Goal: Task Accomplishment & Management: Complete application form

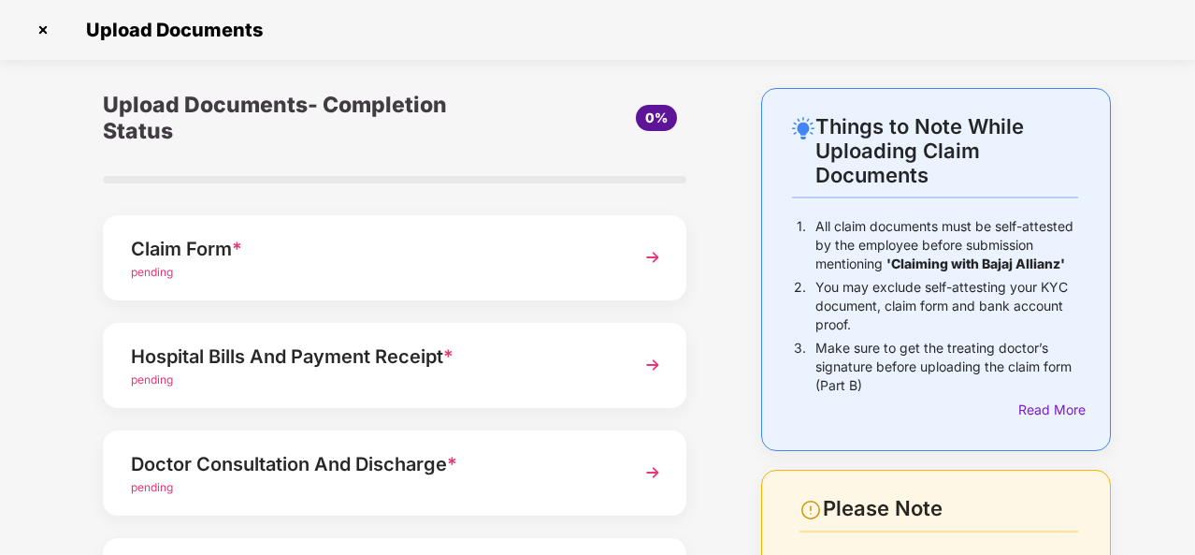
click at [350, 274] on div "pending" at bounding box center [372, 273] width 483 height 18
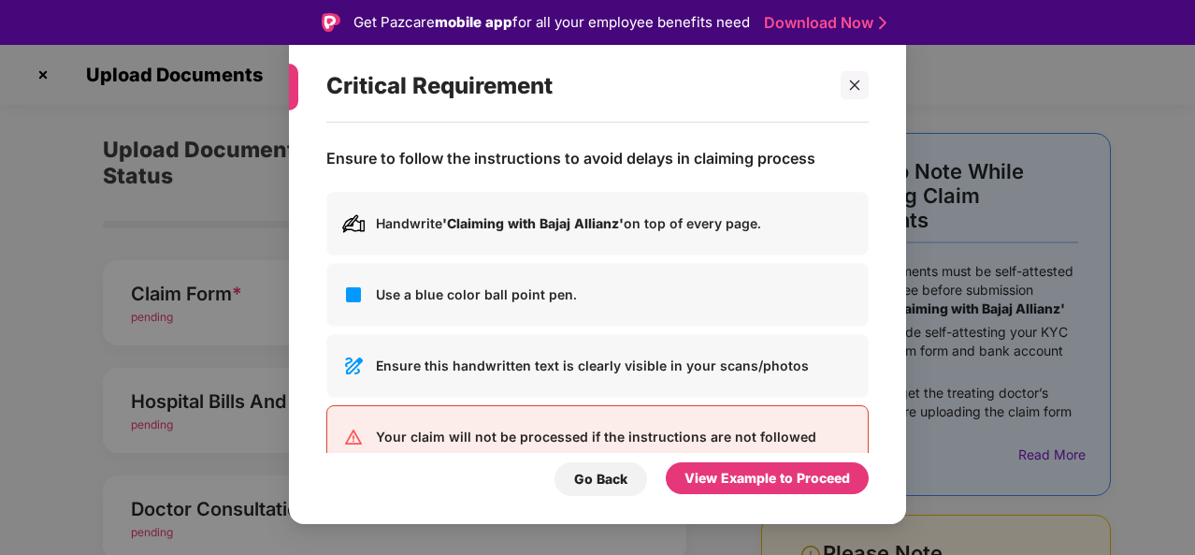
scroll to position [41, 0]
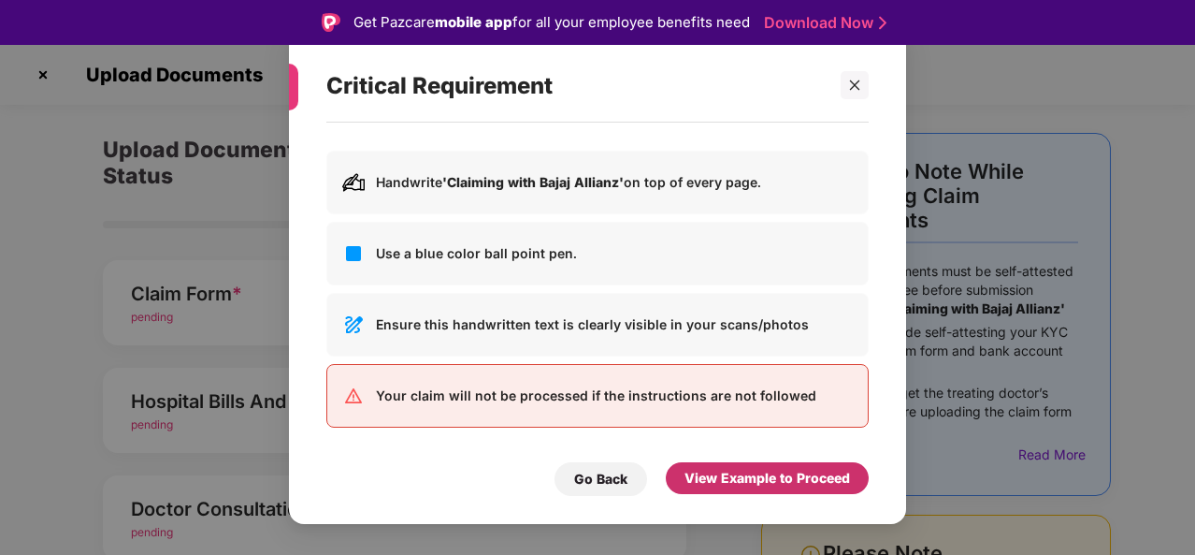
click at [752, 478] on div "View Example to Proceed" at bounding box center [768, 478] width 166 height 21
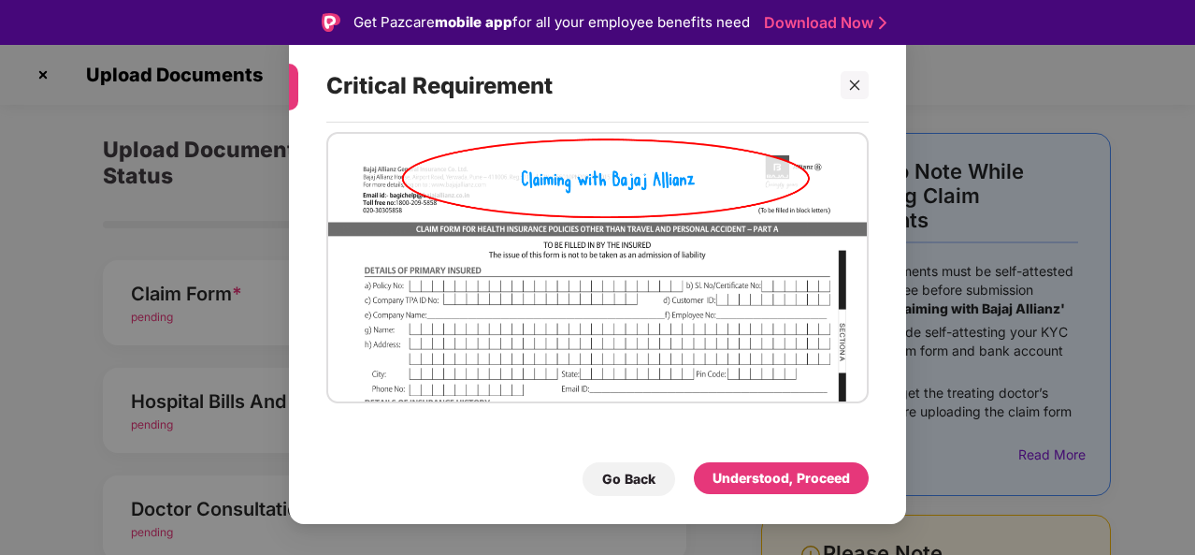
scroll to position [47, 0]
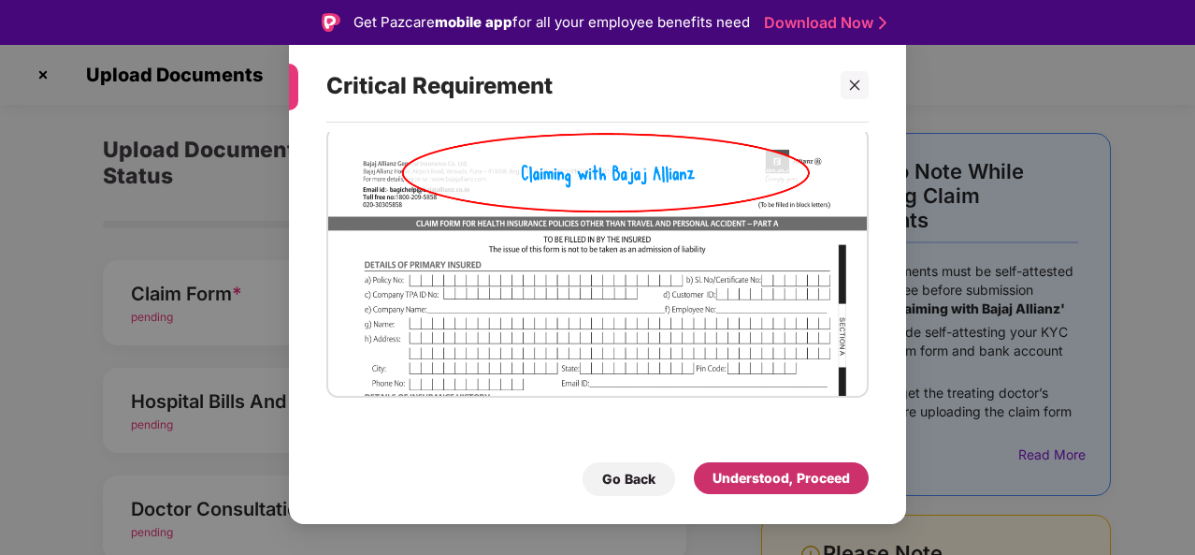
click at [761, 476] on div "Understood, Proceed" at bounding box center [781, 478] width 137 height 21
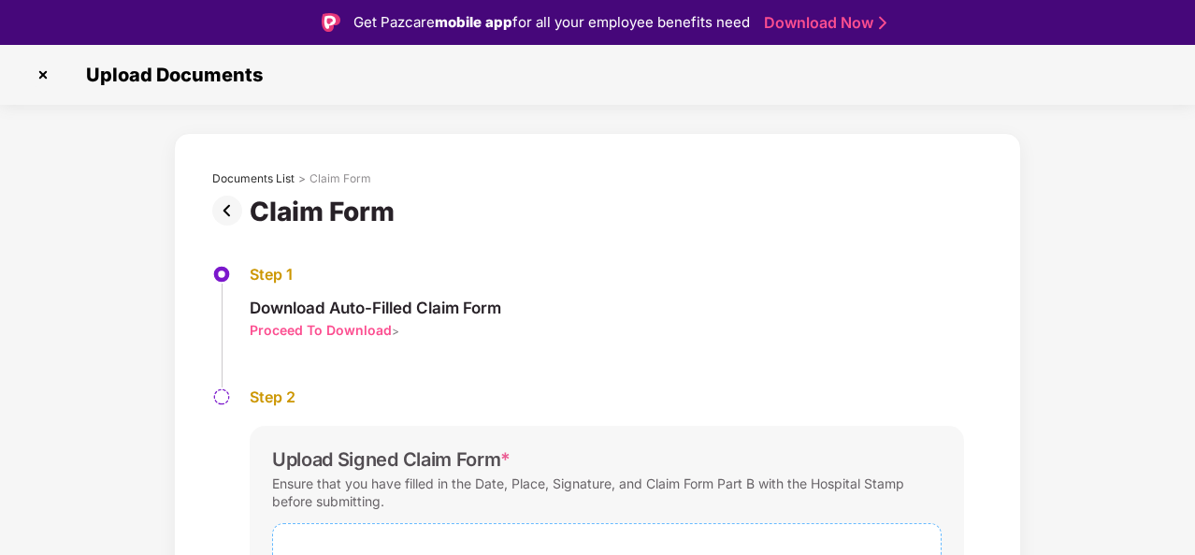
scroll to position [166, 0]
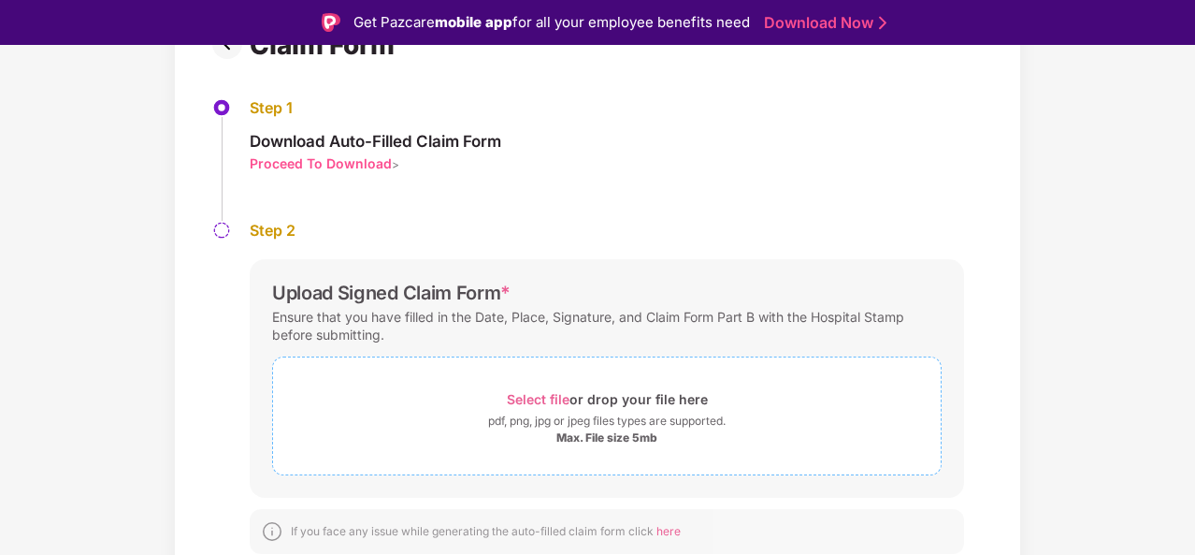
click at [604, 440] on div "Max. File size 5mb" at bounding box center [606, 437] width 101 height 15
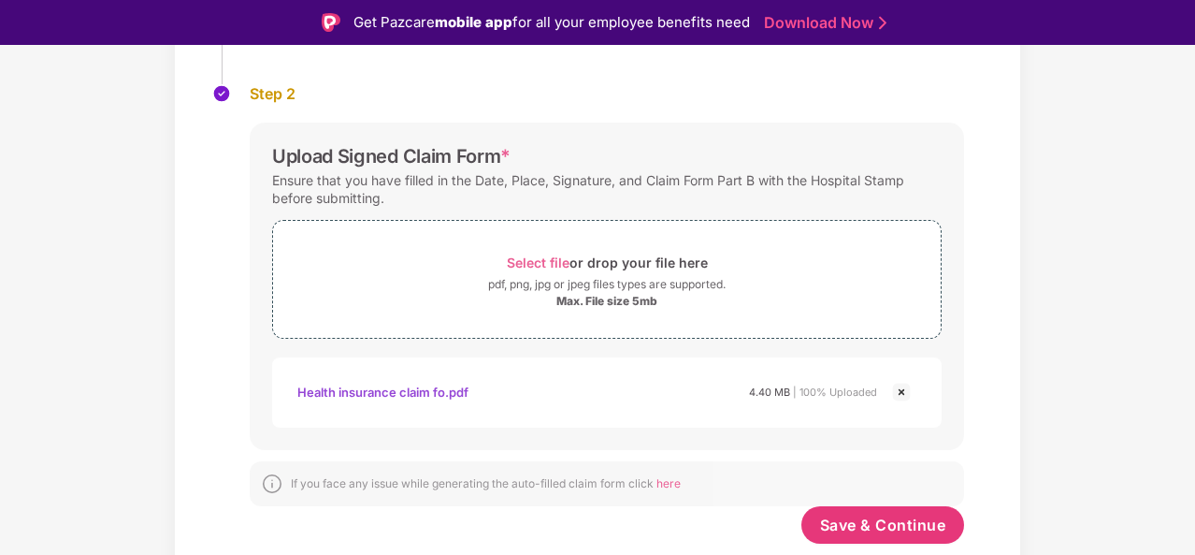
scroll to position [302, 0]
click at [872, 526] on span "Save & Continue" at bounding box center [883, 525] width 126 height 21
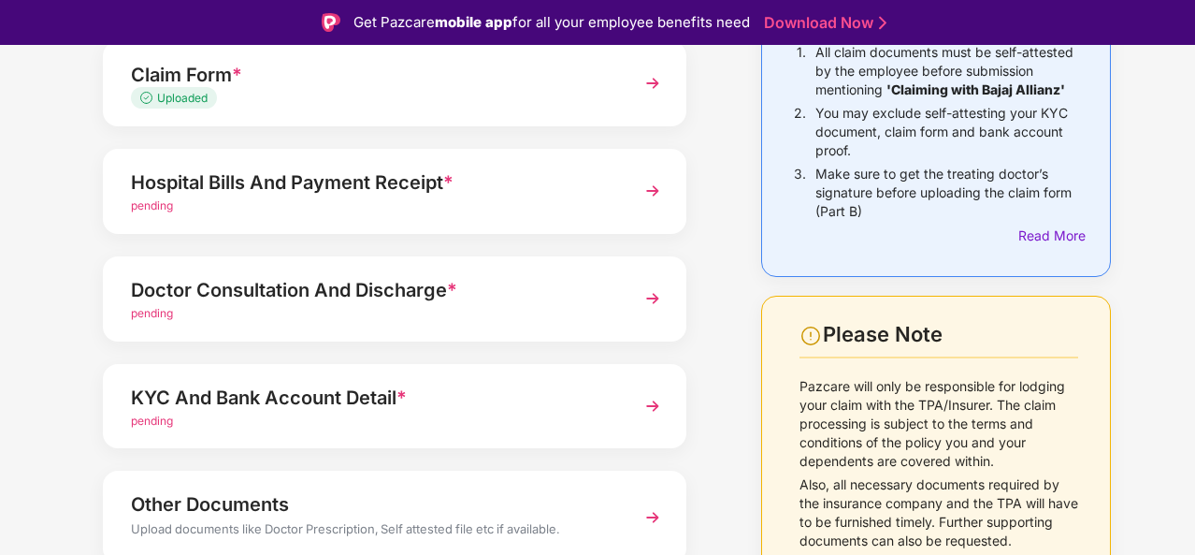
scroll to position [145, 0]
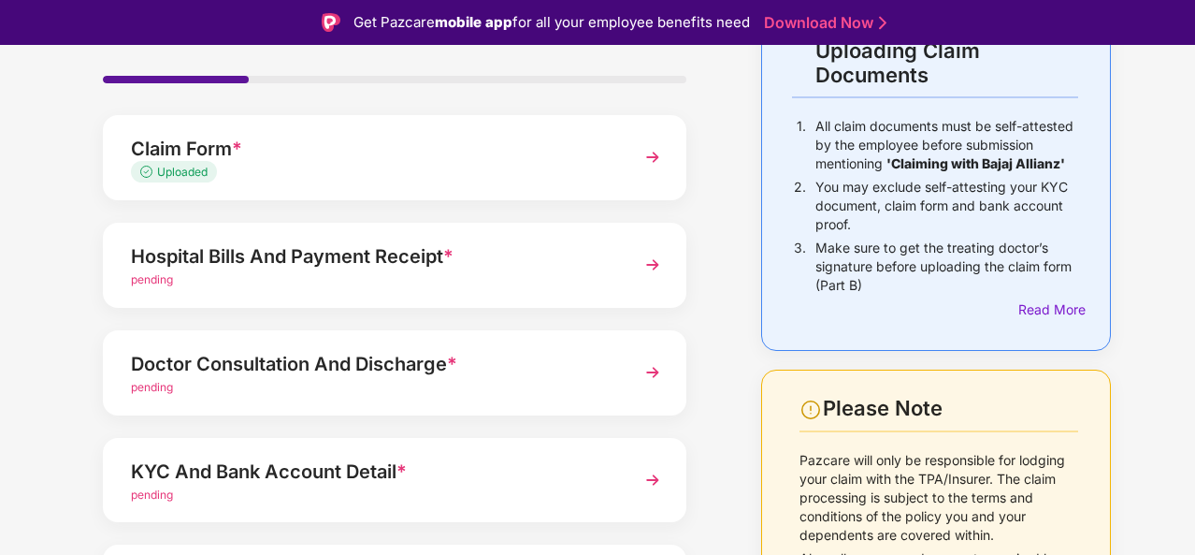
click at [499, 271] on div "pending" at bounding box center [372, 280] width 483 height 18
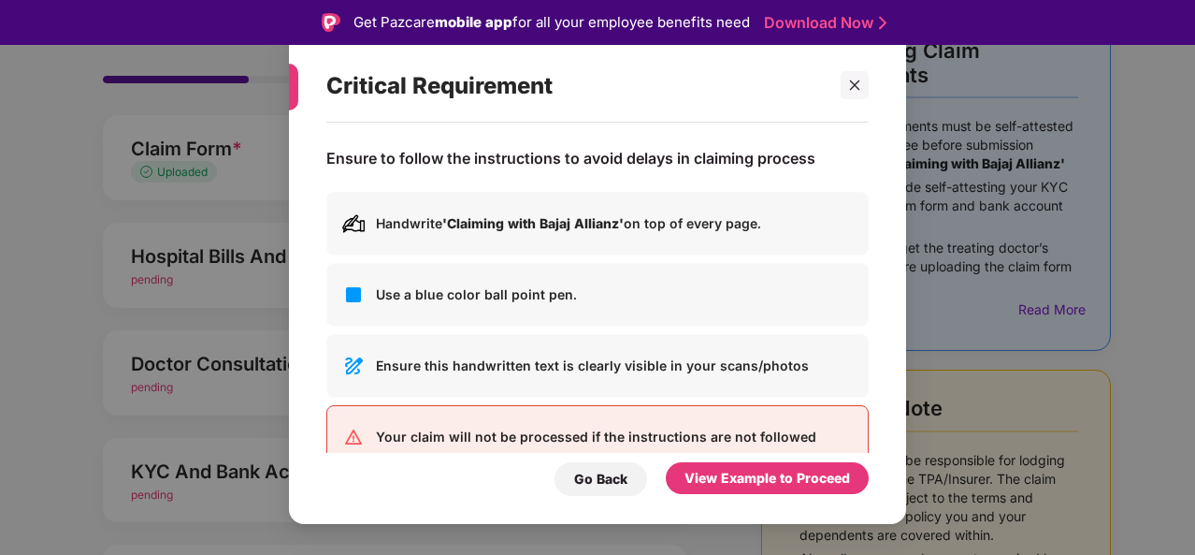
scroll to position [41, 0]
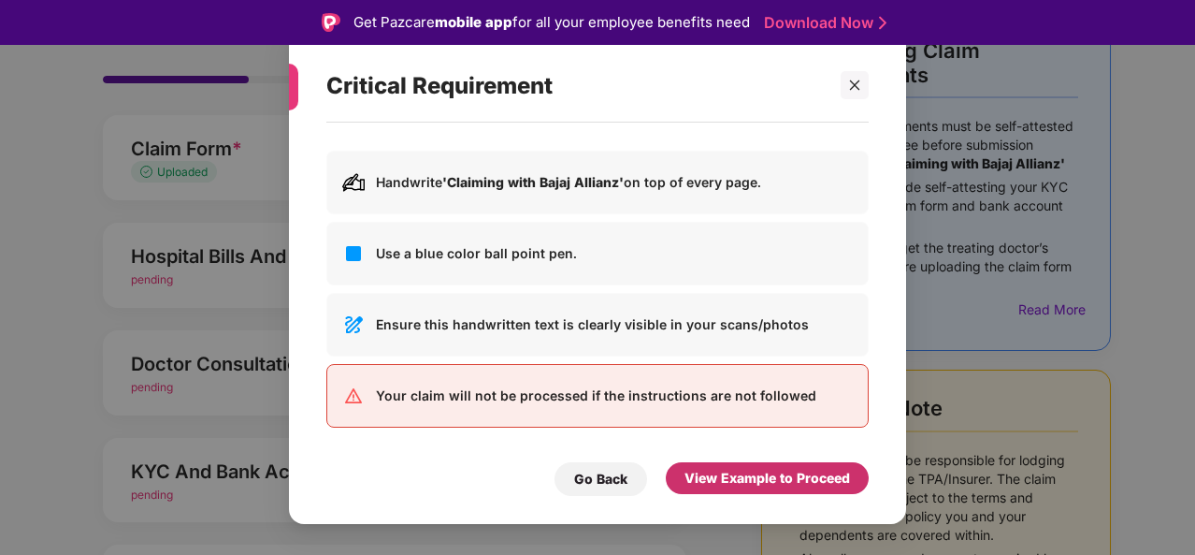
click at [759, 482] on div "View Example to Proceed" at bounding box center [768, 478] width 166 height 21
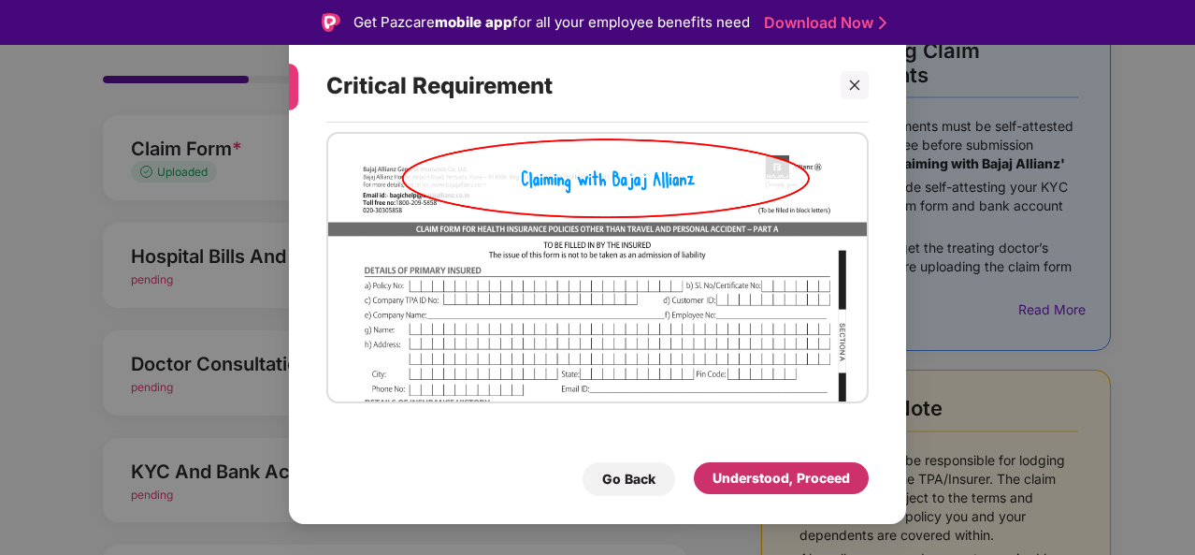
click at [759, 482] on div "Understood, Proceed" at bounding box center [781, 478] width 137 height 21
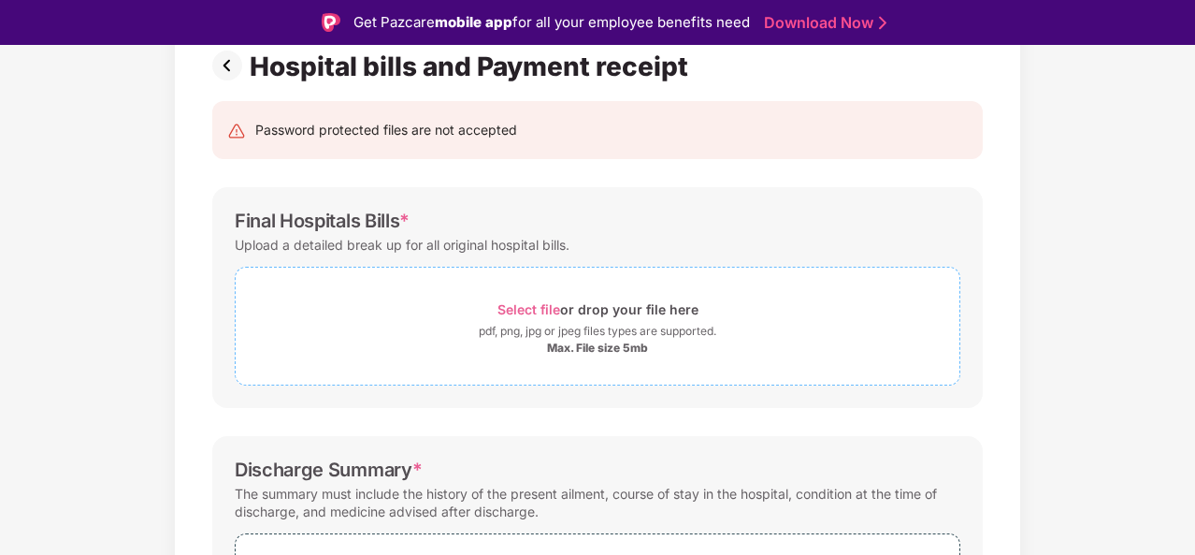
click at [530, 310] on span "Select file" at bounding box center [528, 309] width 63 height 16
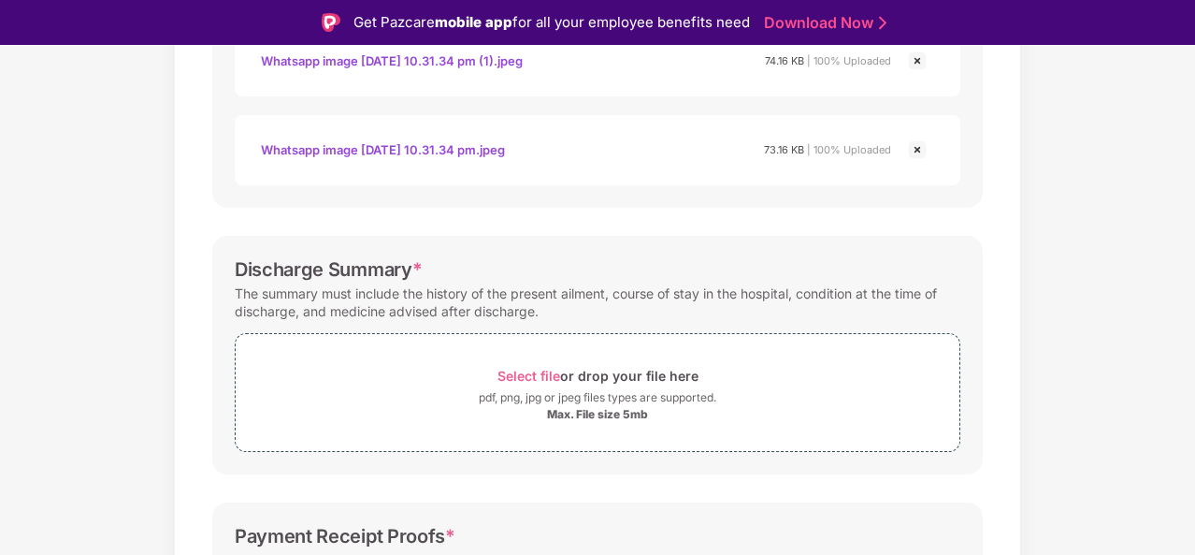
scroll to position [757, 0]
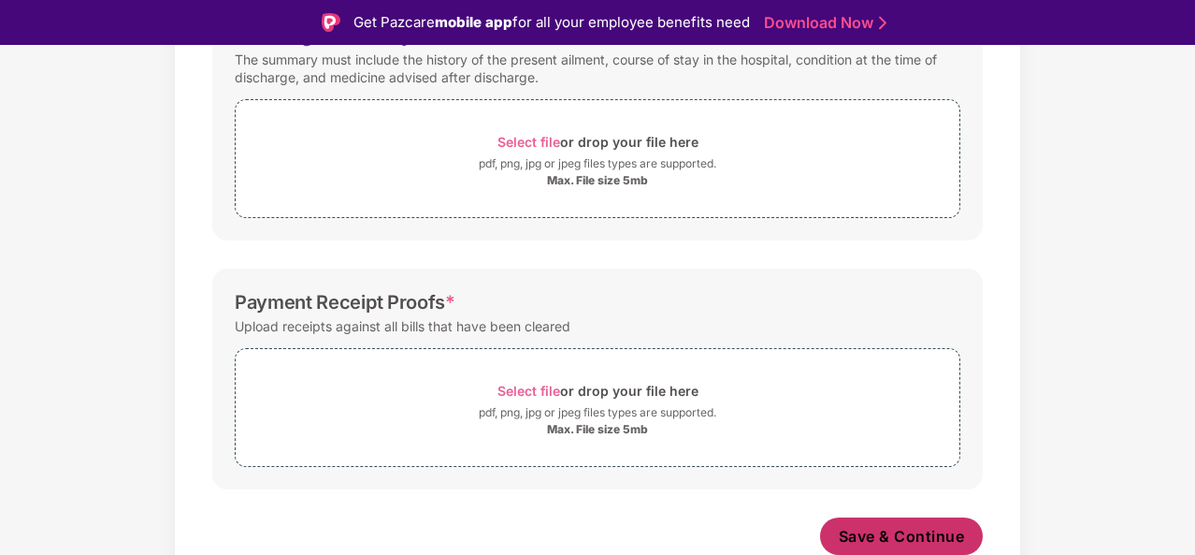
click at [877, 530] on span "Save & Continue" at bounding box center [902, 536] width 126 height 21
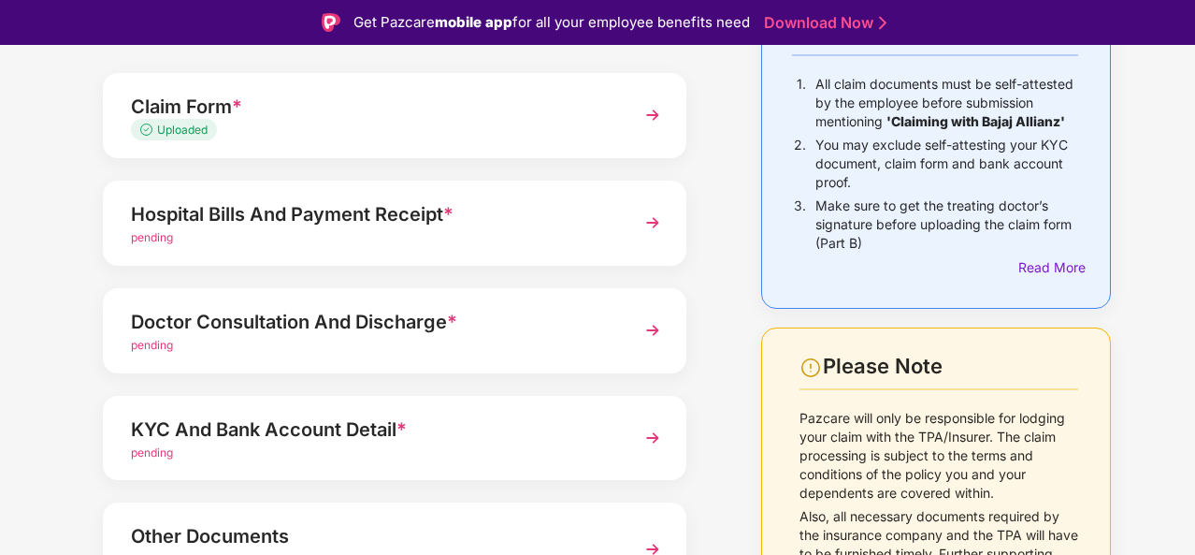
scroll to position [188, 0]
click at [538, 218] on div "Hospital Bills And Payment Receipt *" at bounding box center [372, 213] width 483 height 30
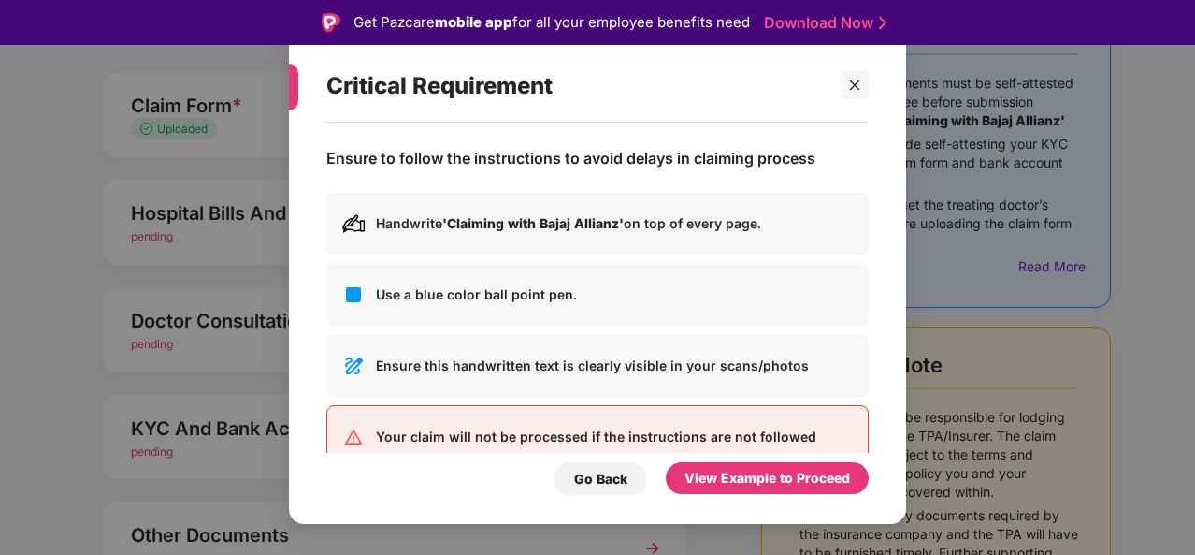
scroll to position [41, 0]
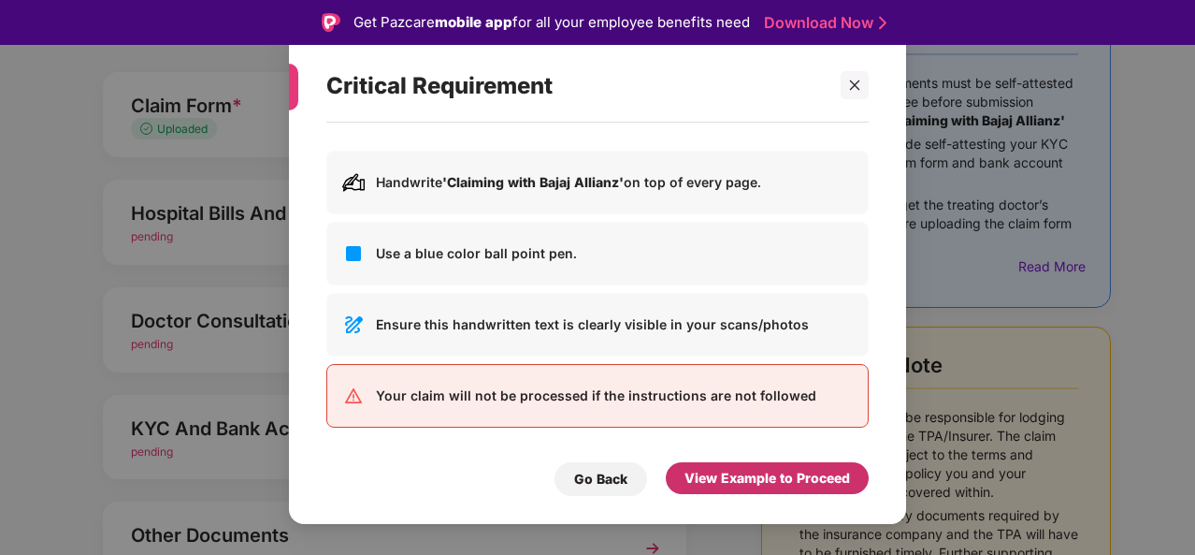
click at [754, 489] on div "View Example to Proceed" at bounding box center [767, 478] width 203 height 32
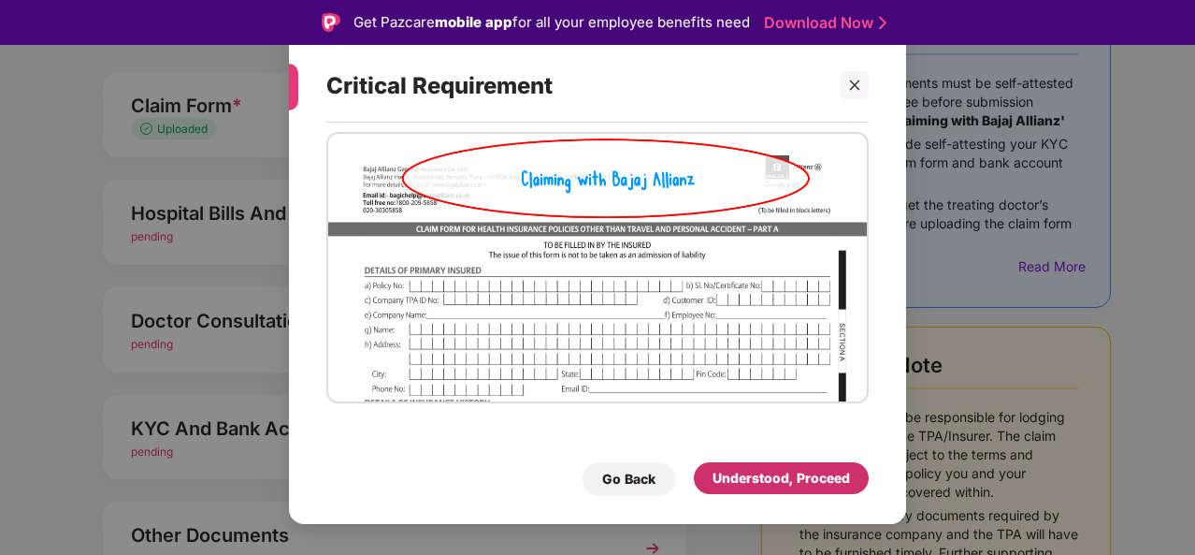
click at [746, 485] on div "Understood, Proceed" at bounding box center [781, 478] width 137 height 21
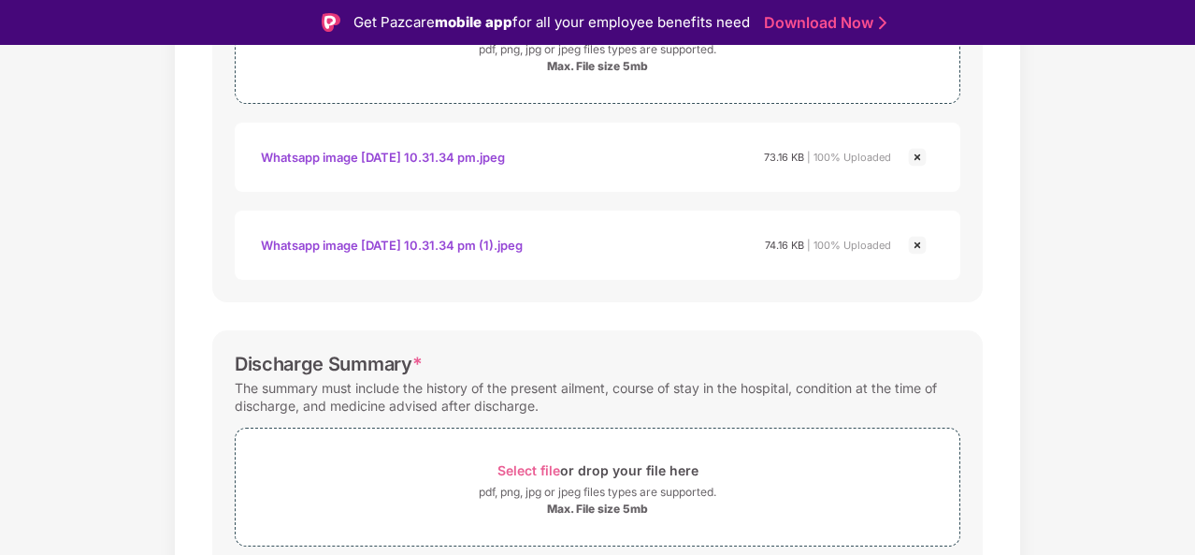
scroll to position [427, 0]
click at [919, 241] on img at bounding box center [917, 244] width 22 height 22
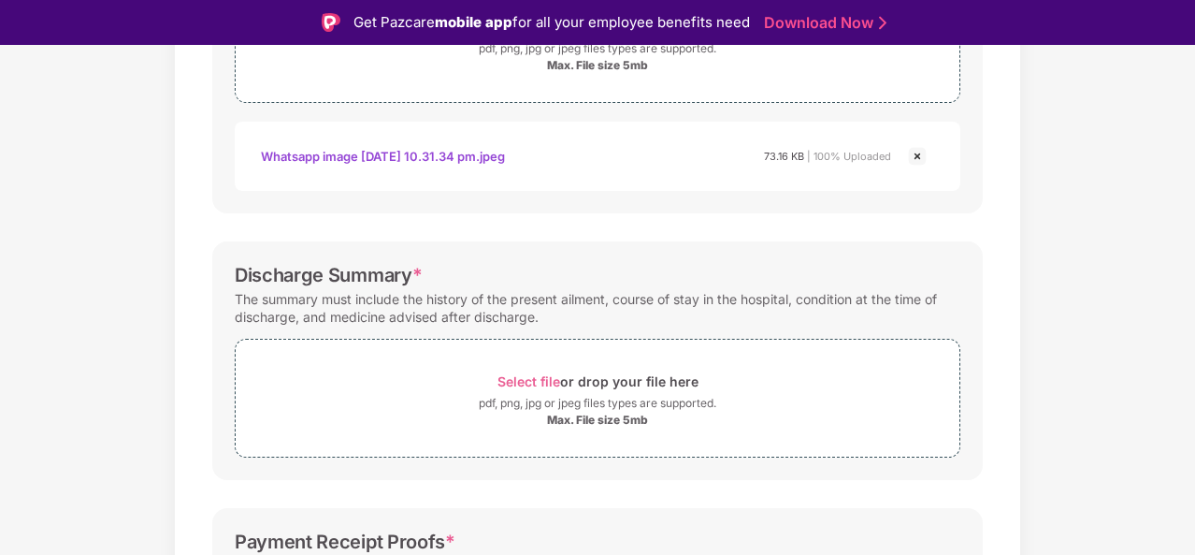
click at [922, 162] on img at bounding box center [917, 156] width 22 height 22
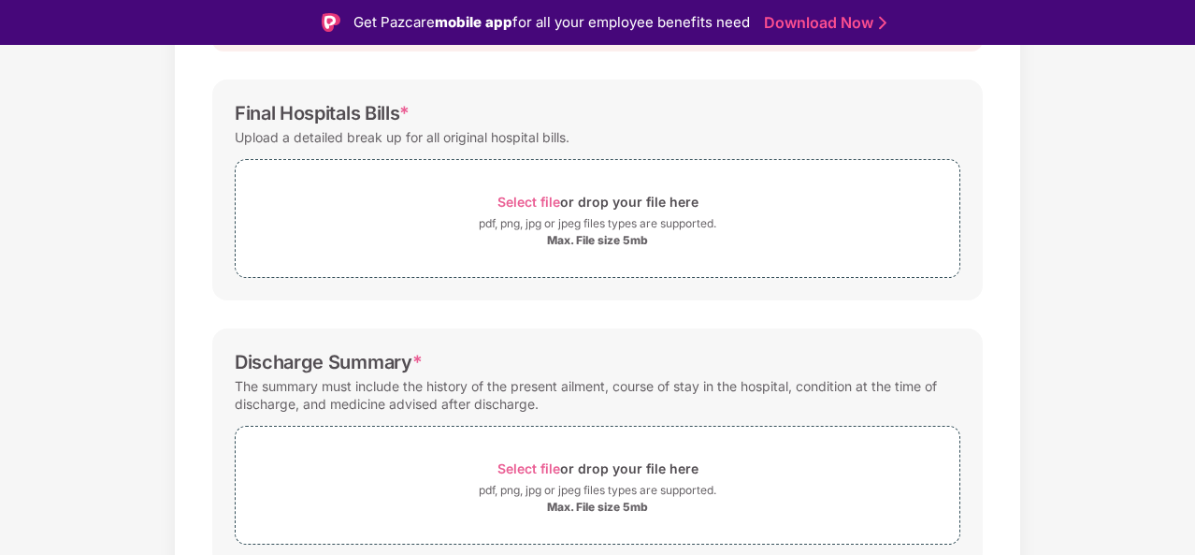
scroll to position [251, 0]
click at [527, 201] on span "Select file" at bounding box center [528, 203] width 63 height 16
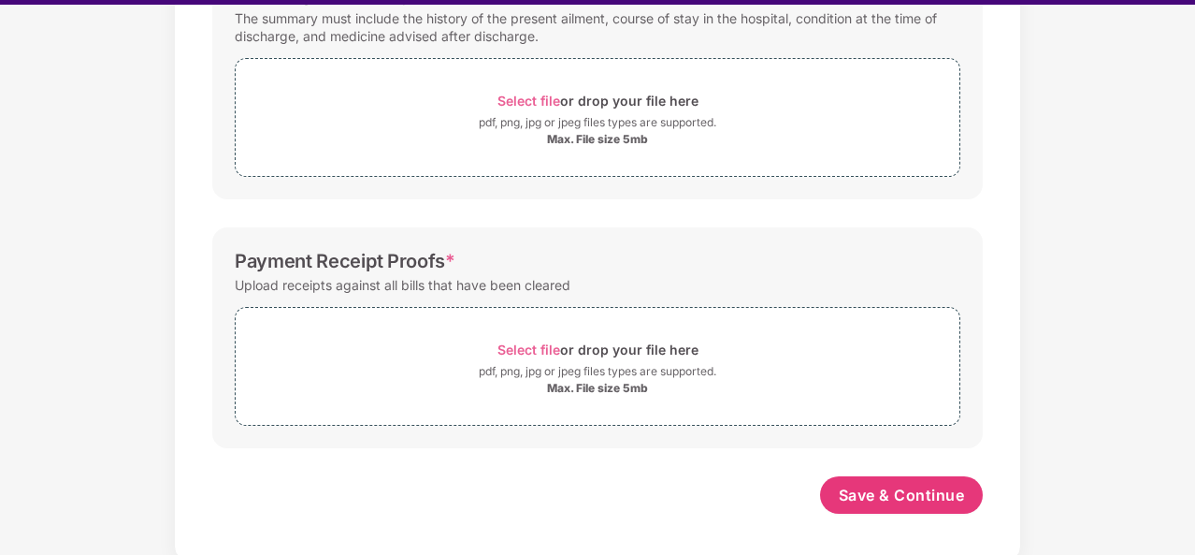
scroll to position [757, 0]
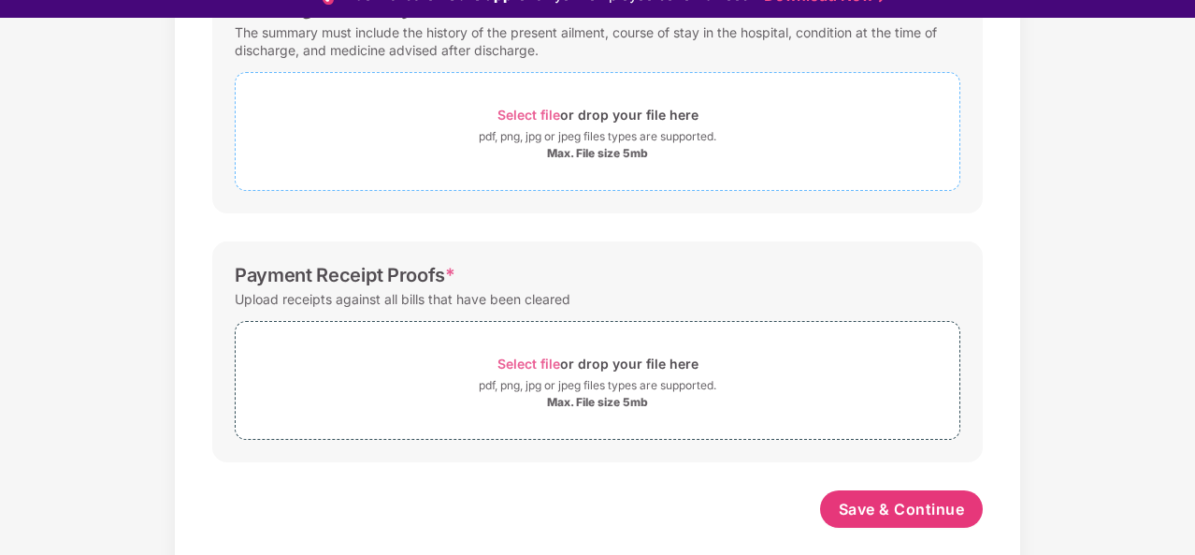
click at [521, 113] on span "Select file" at bounding box center [528, 115] width 63 height 16
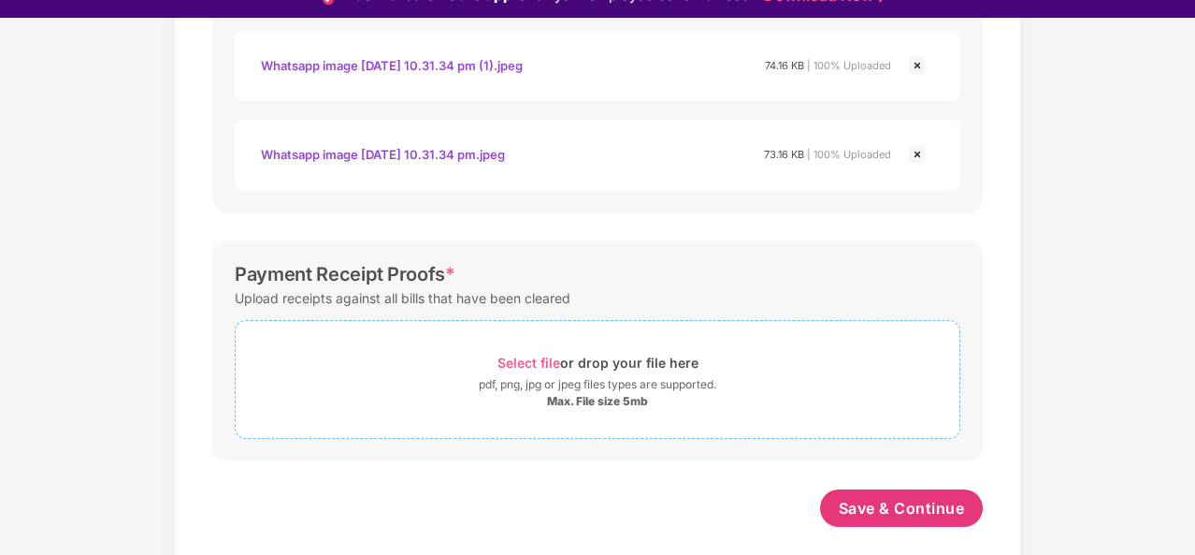
scroll to position [934, 0]
click at [523, 370] on div "Select file or drop your file here" at bounding box center [597, 363] width 201 height 25
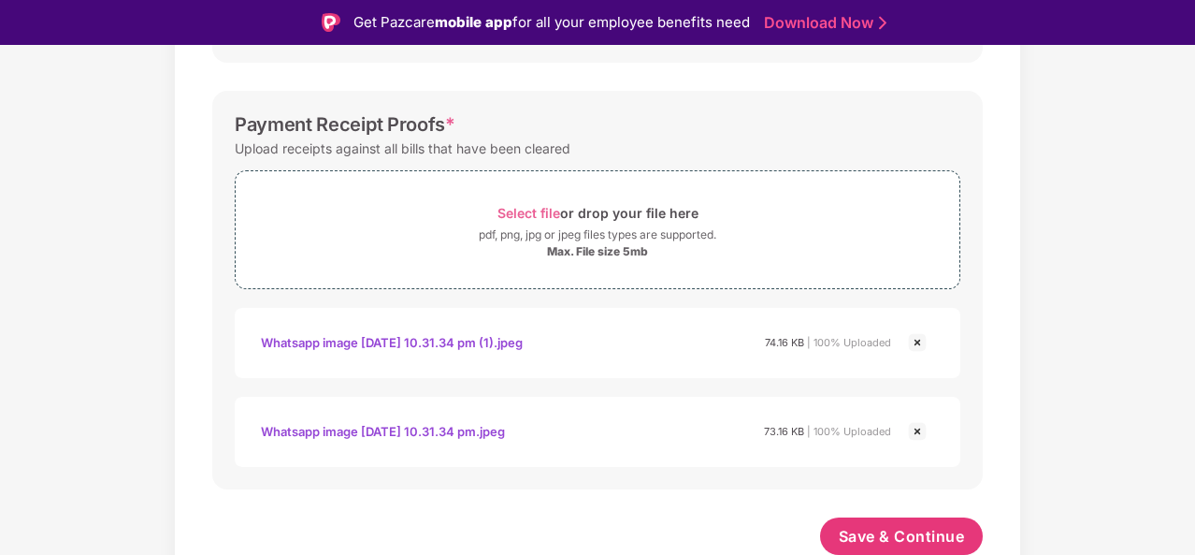
scroll to position [45, 0]
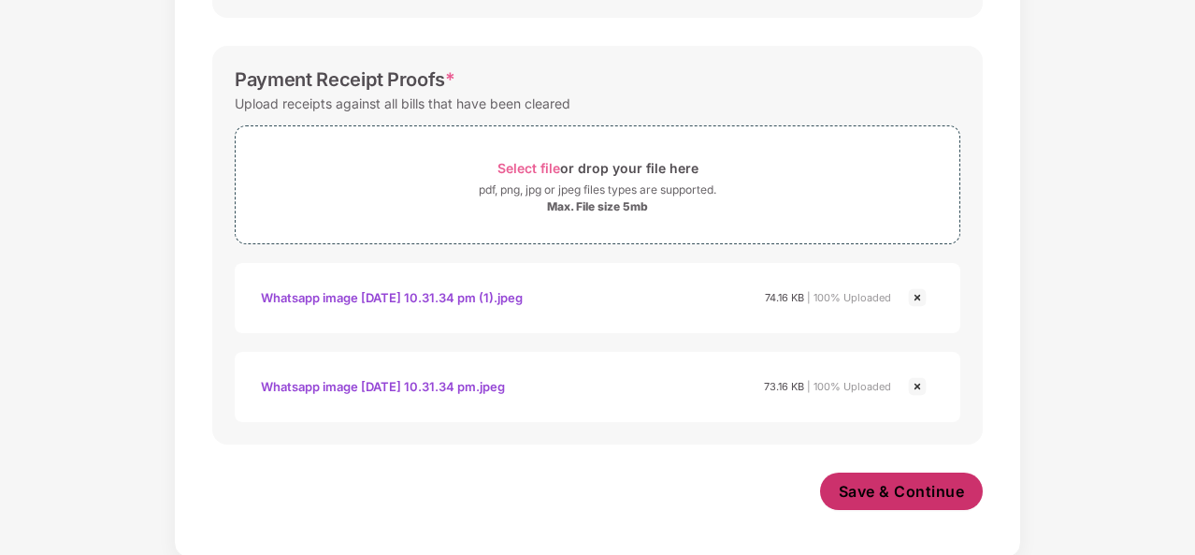
click at [866, 485] on span "Save & Continue" at bounding box center [902, 491] width 126 height 21
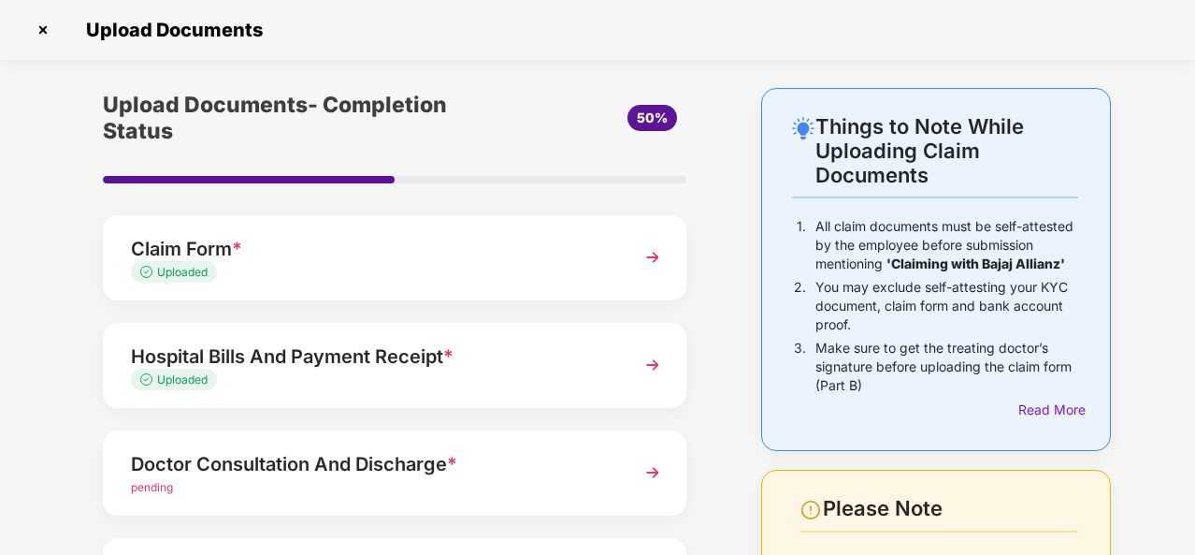
scroll to position [211, 0]
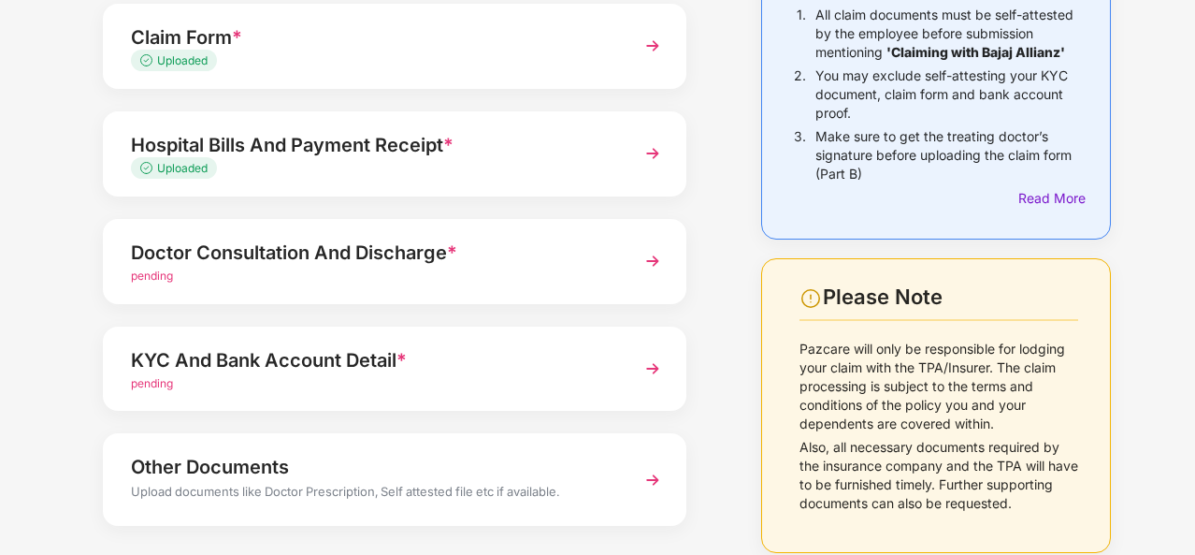
click at [509, 270] on div "pending" at bounding box center [372, 276] width 483 height 18
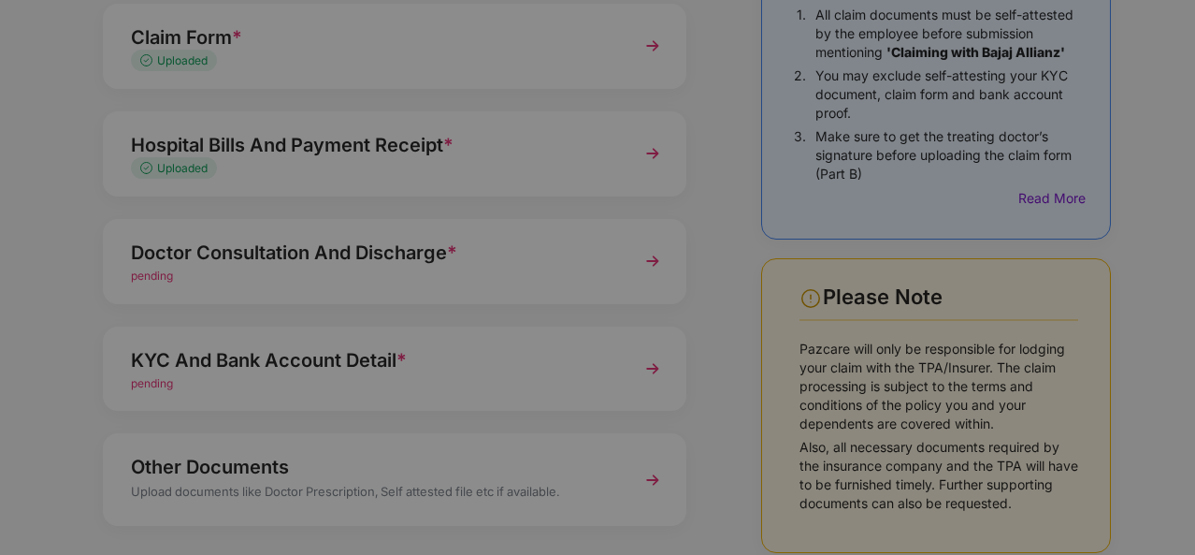
scroll to position [0, 0]
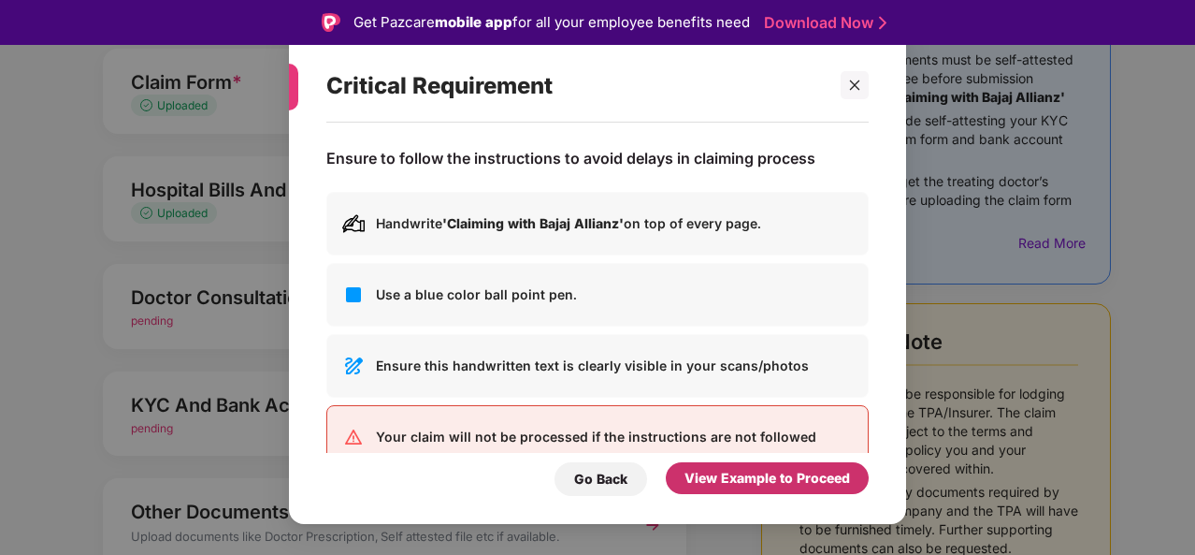
click at [749, 487] on div "View Example to Proceed" at bounding box center [768, 478] width 166 height 21
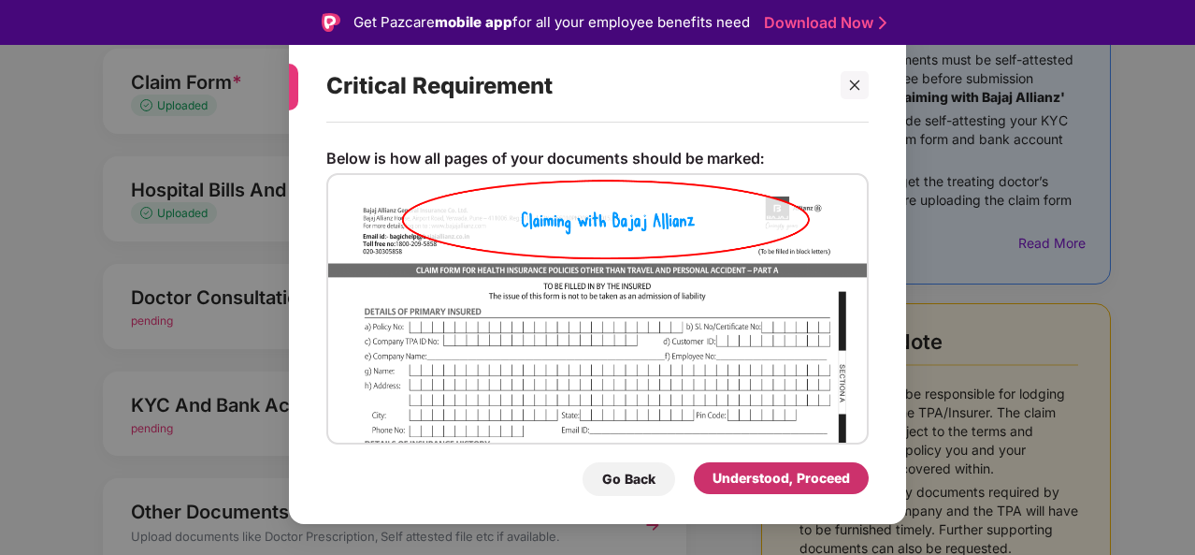
click at [749, 487] on div "Understood, Proceed" at bounding box center [781, 478] width 137 height 21
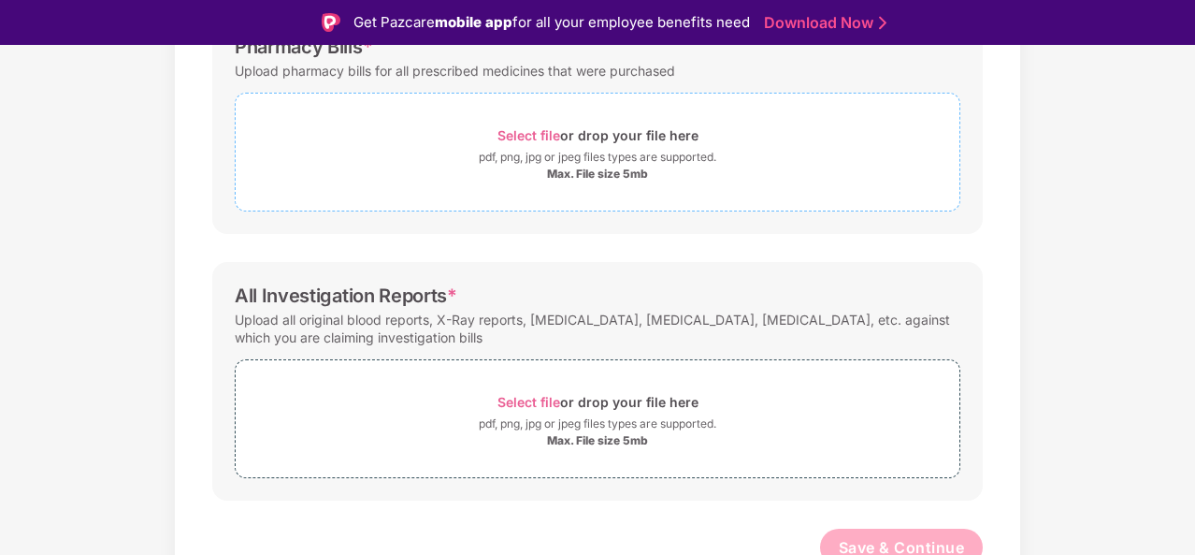
scroll to position [569, 0]
click at [518, 399] on span "Select file" at bounding box center [528, 401] width 63 height 16
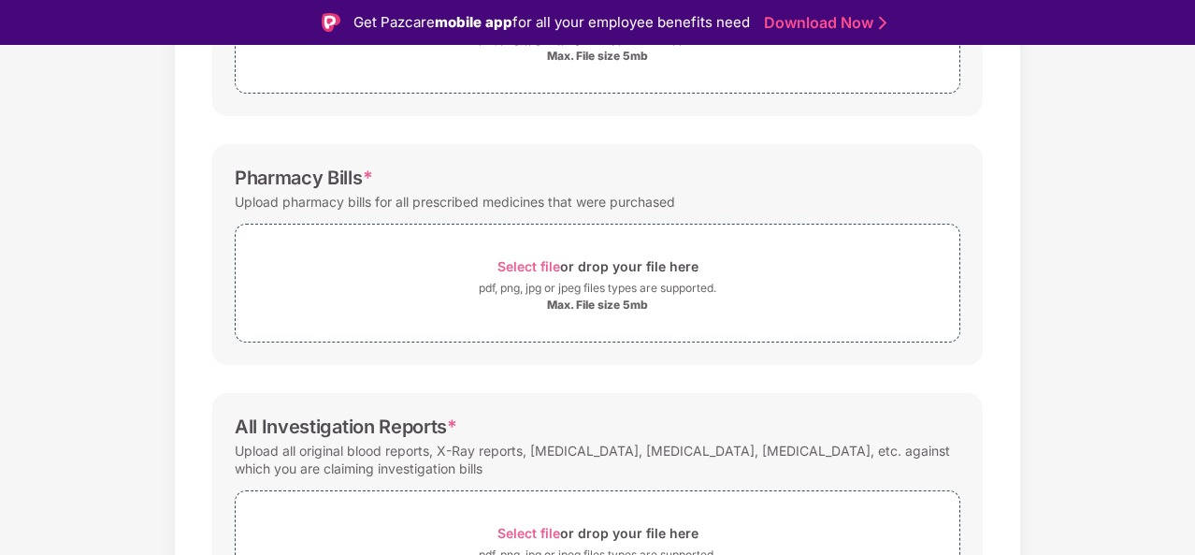
scroll to position [436, 0]
click at [535, 259] on span "Select file" at bounding box center [528, 267] width 63 height 16
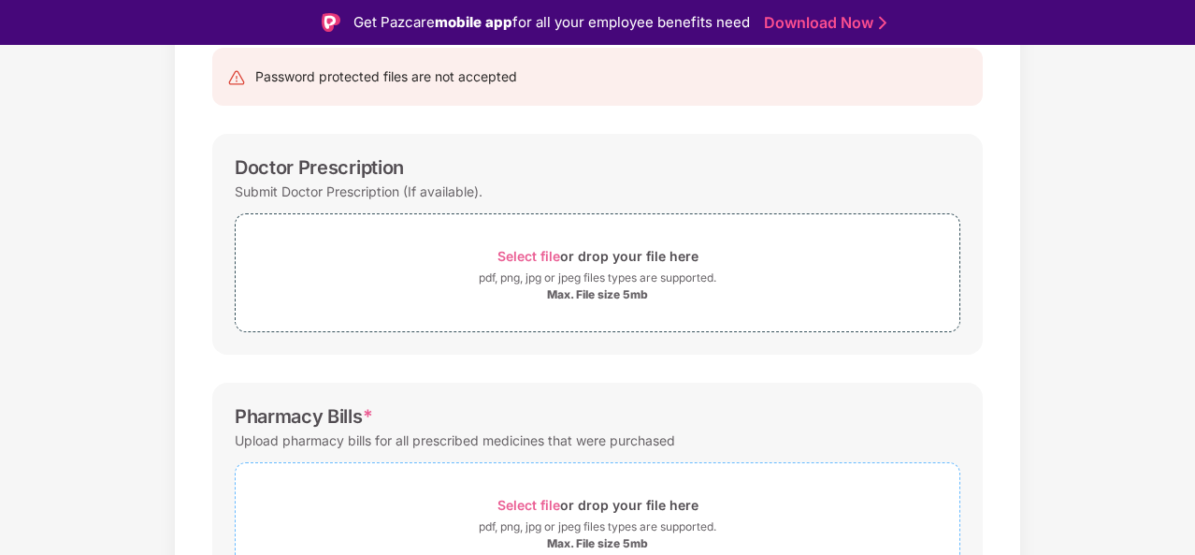
scroll to position [845, 0]
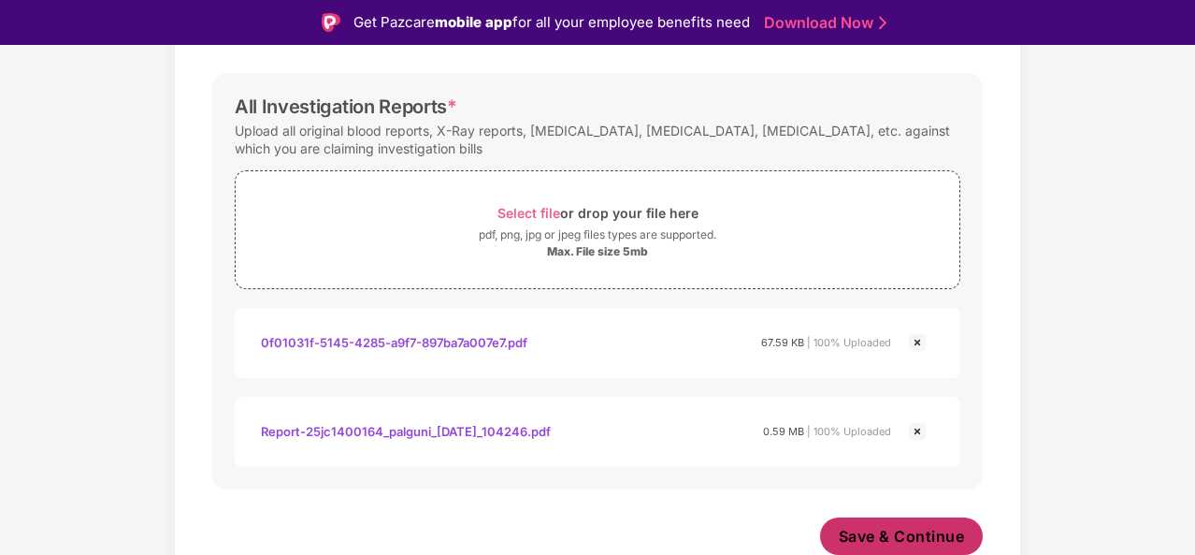
click at [864, 533] on span "Save & Continue" at bounding box center [902, 536] width 126 height 21
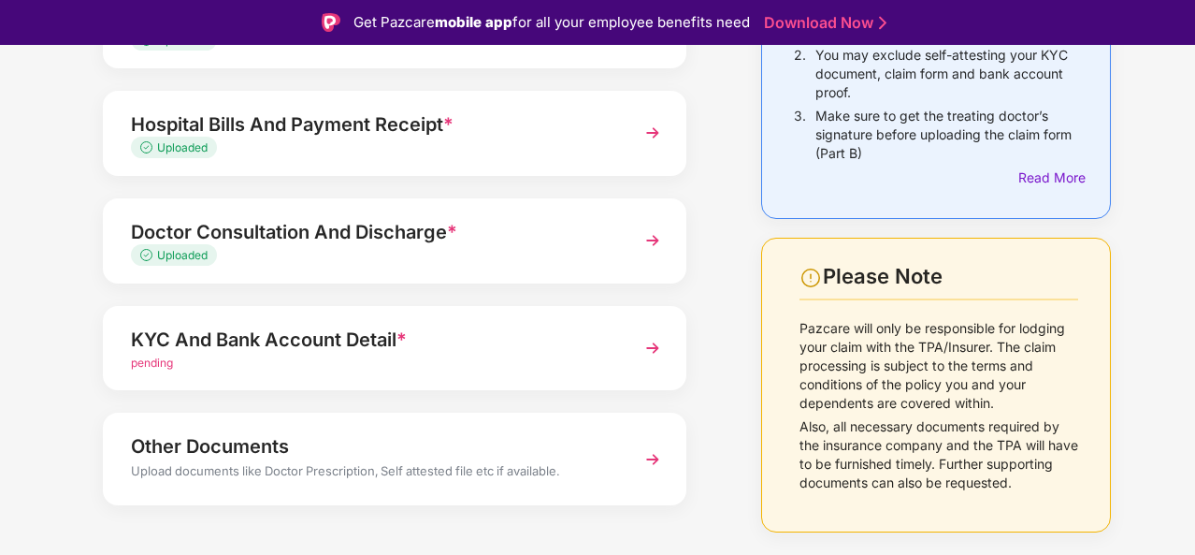
scroll to position [297, 0]
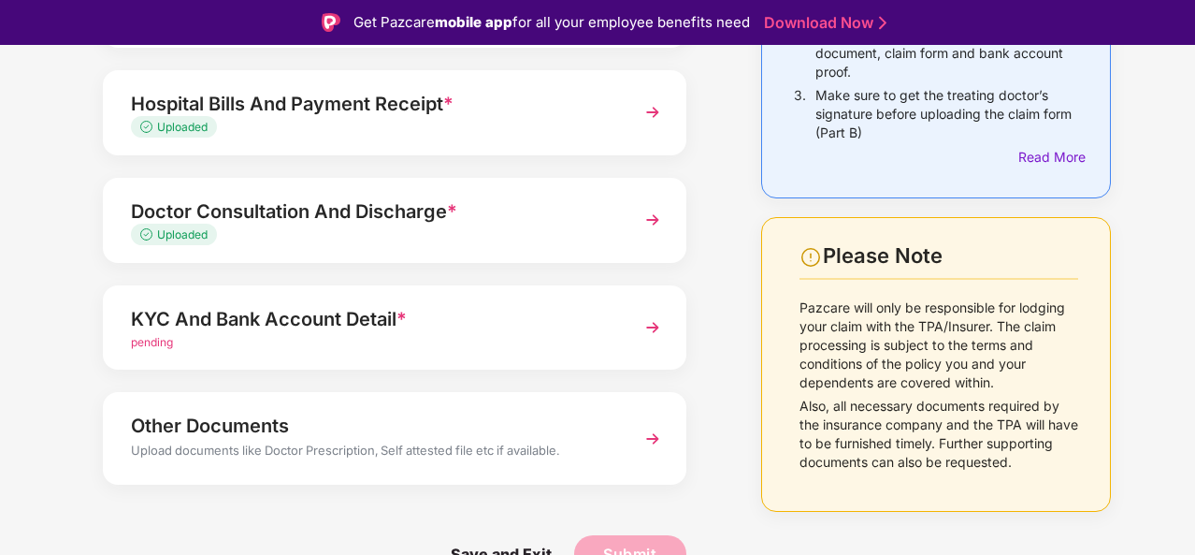
click at [499, 332] on div "KYC And Bank Account Detail *" at bounding box center [372, 319] width 483 height 30
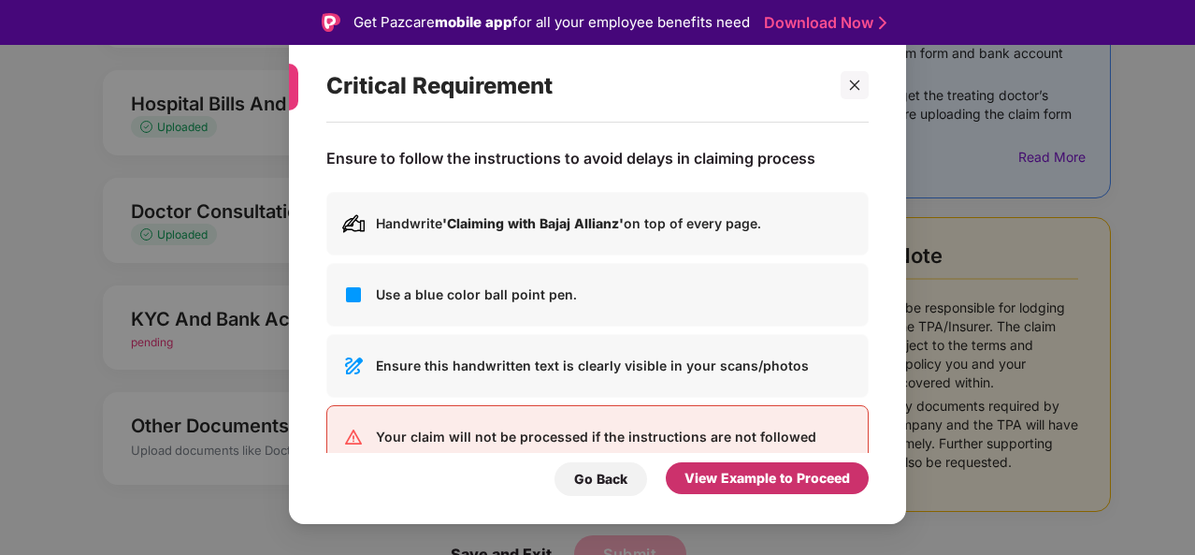
click at [710, 481] on div "View Example to Proceed" at bounding box center [768, 478] width 166 height 21
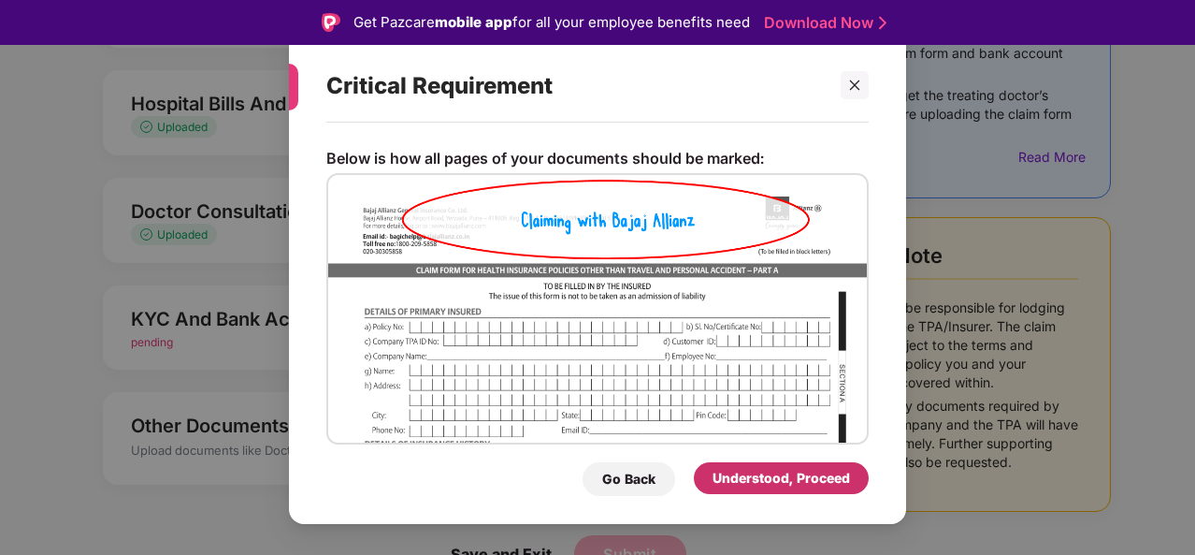
click at [710, 481] on div "Understood, Proceed" at bounding box center [781, 478] width 175 height 32
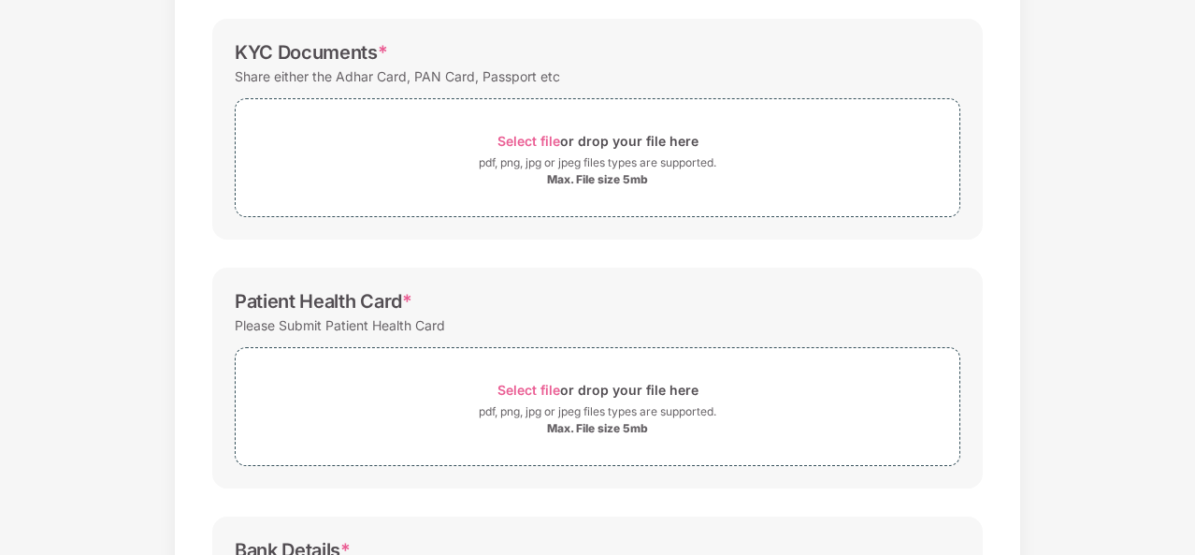
scroll to position [267, 0]
click at [539, 140] on span "Select file" at bounding box center [528, 142] width 63 height 16
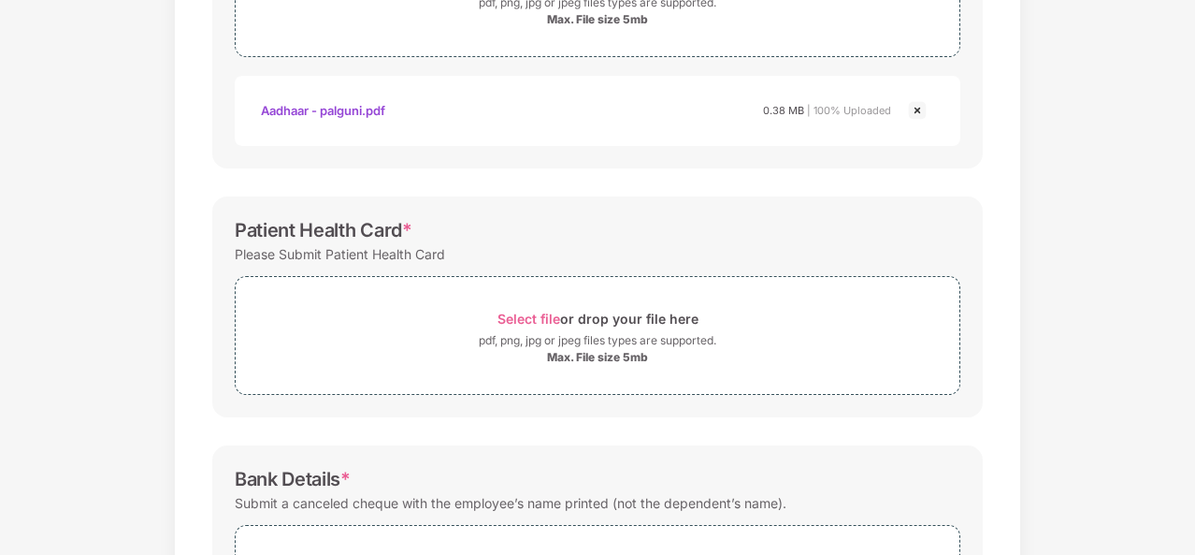
scroll to position [631, 0]
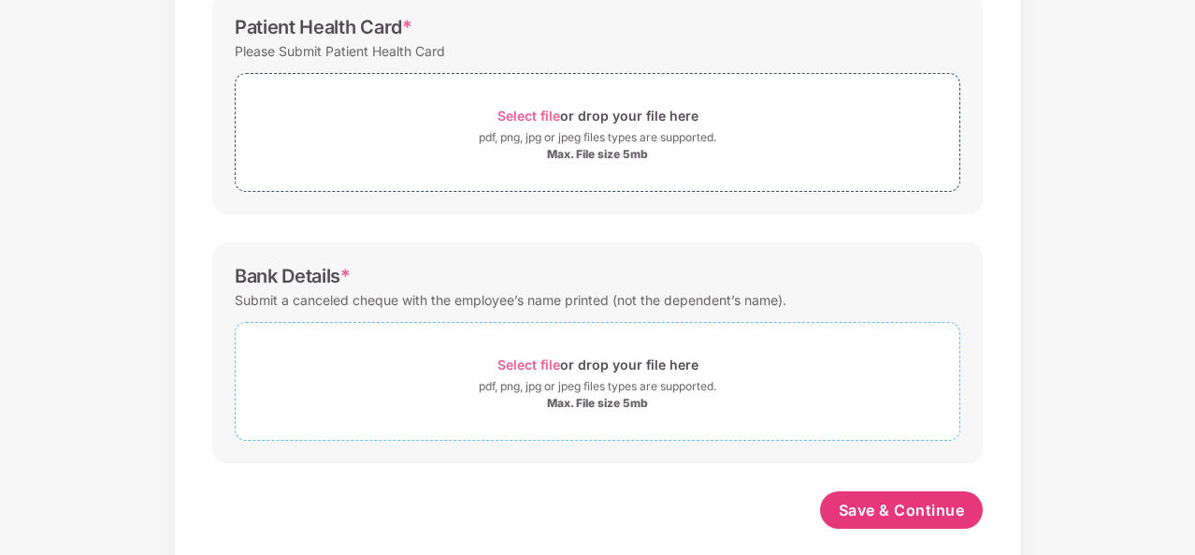
click at [524, 362] on span "Select file" at bounding box center [528, 364] width 63 height 16
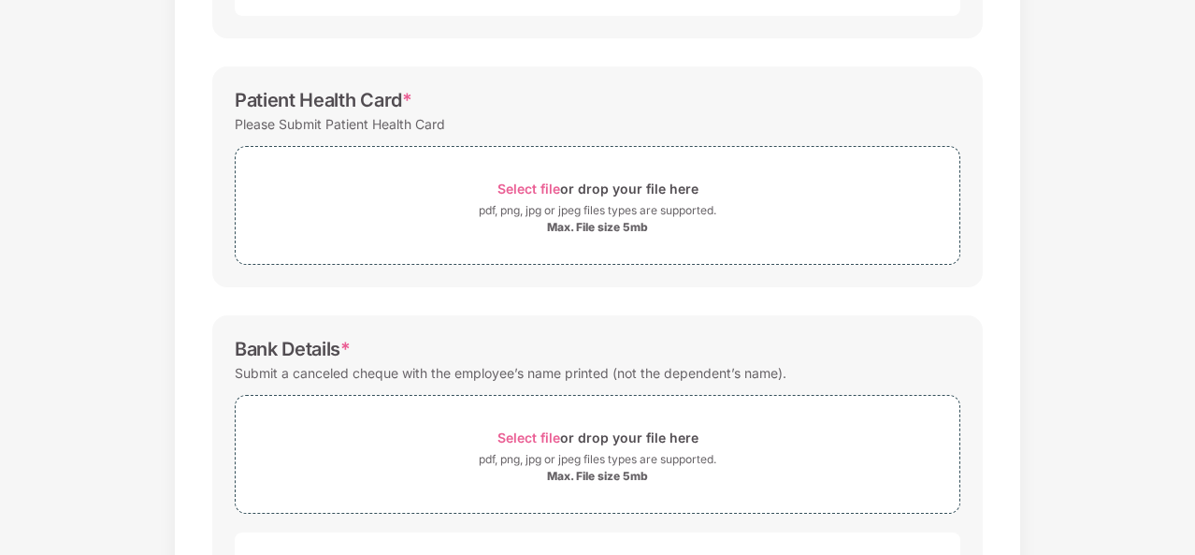
scroll to position [557, 0]
click at [534, 181] on span "Select file" at bounding box center [528, 189] width 63 height 16
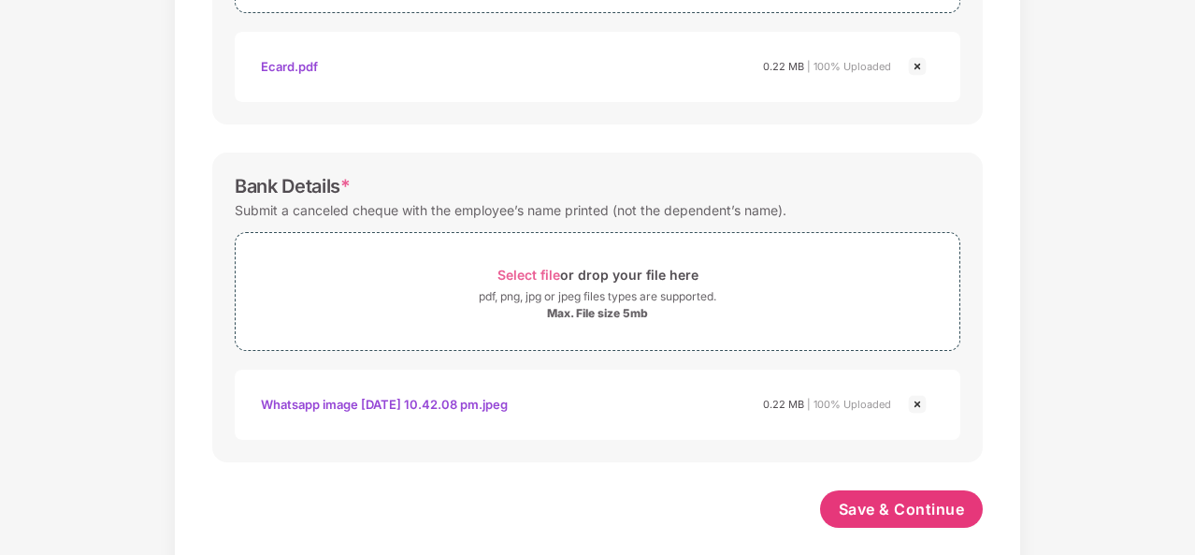
scroll to position [828, 0]
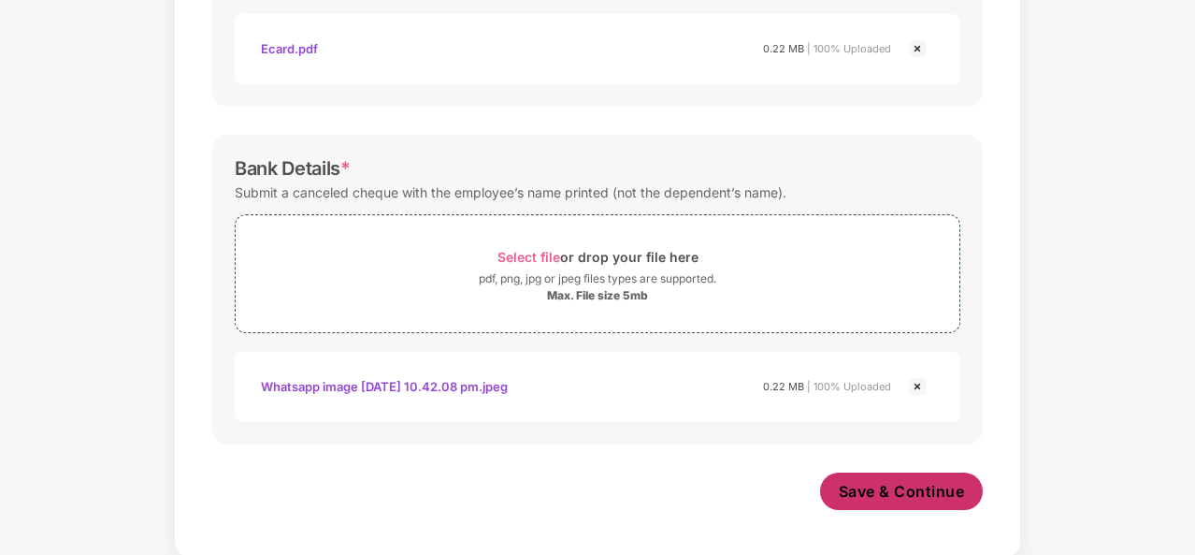
click at [868, 491] on span "Save & Continue" at bounding box center [902, 491] width 126 height 21
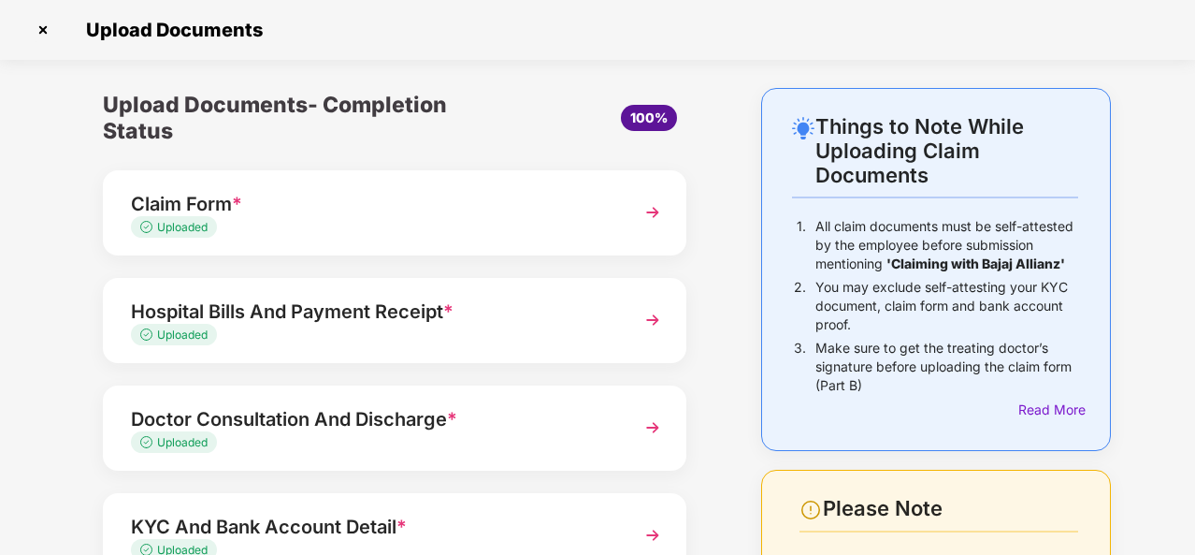
scroll to position [252, 0]
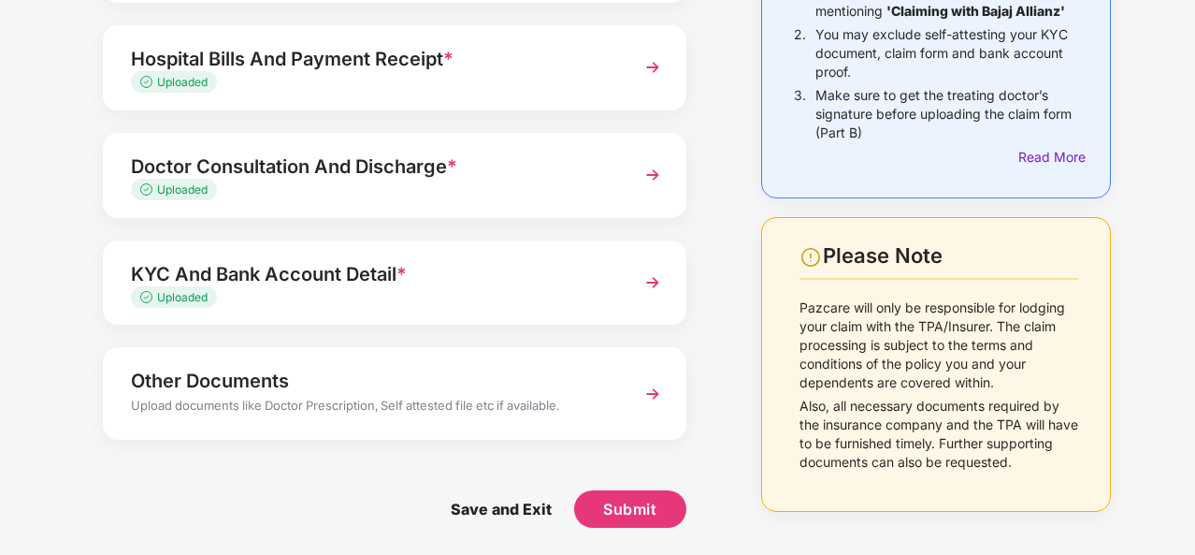
click at [489, 393] on div "Other Documents" at bounding box center [372, 381] width 483 height 30
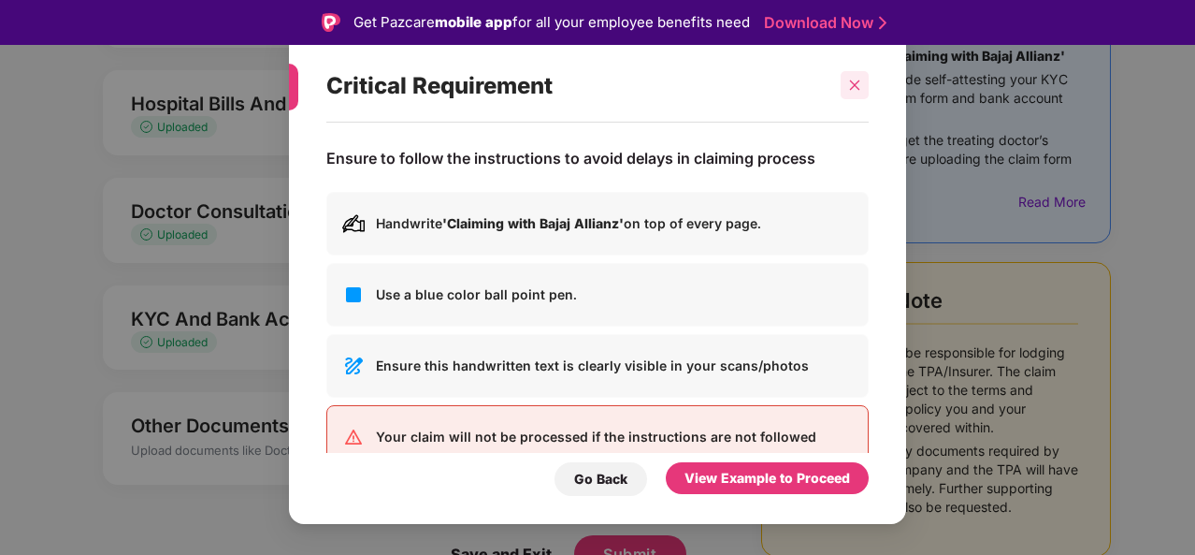
click at [852, 92] on icon "close" at bounding box center [854, 85] width 13 height 13
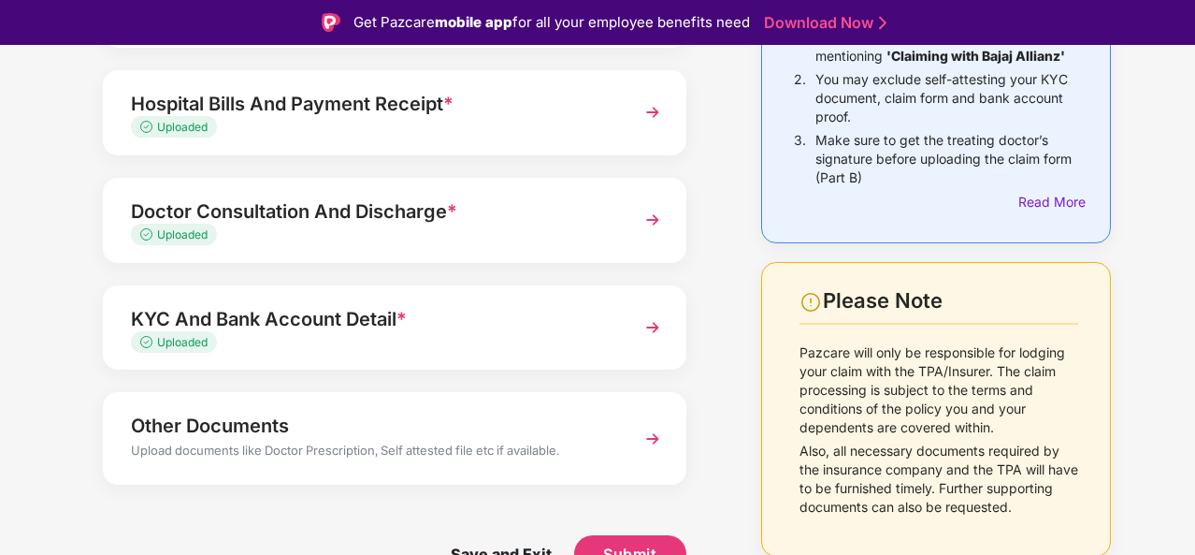
scroll to position [45, 0]
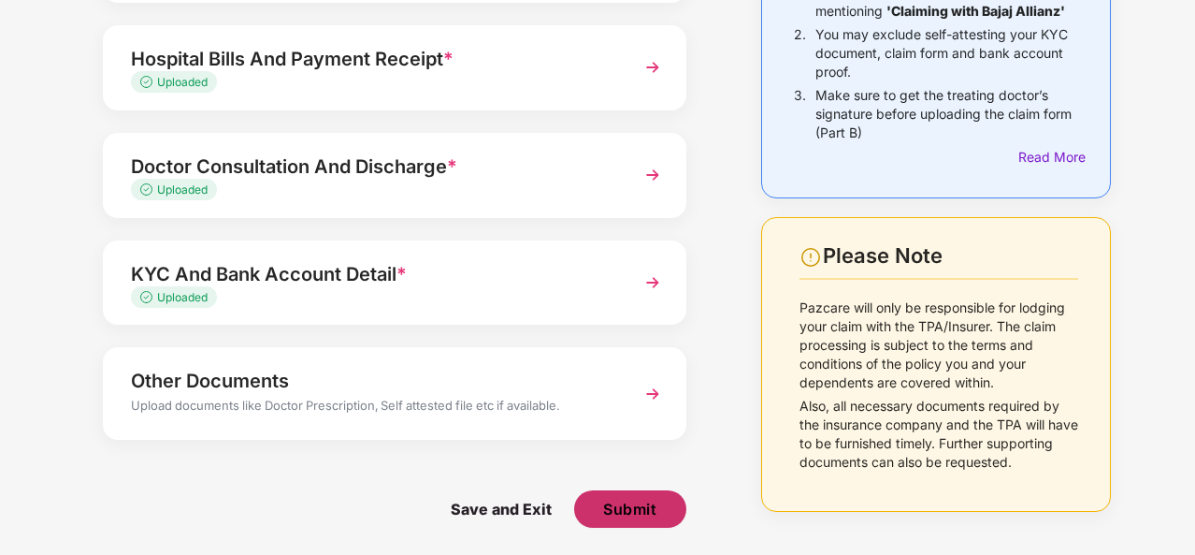
click at [624, 510] on span "Submit" at bounding box center [629, 508] width 53 height 21
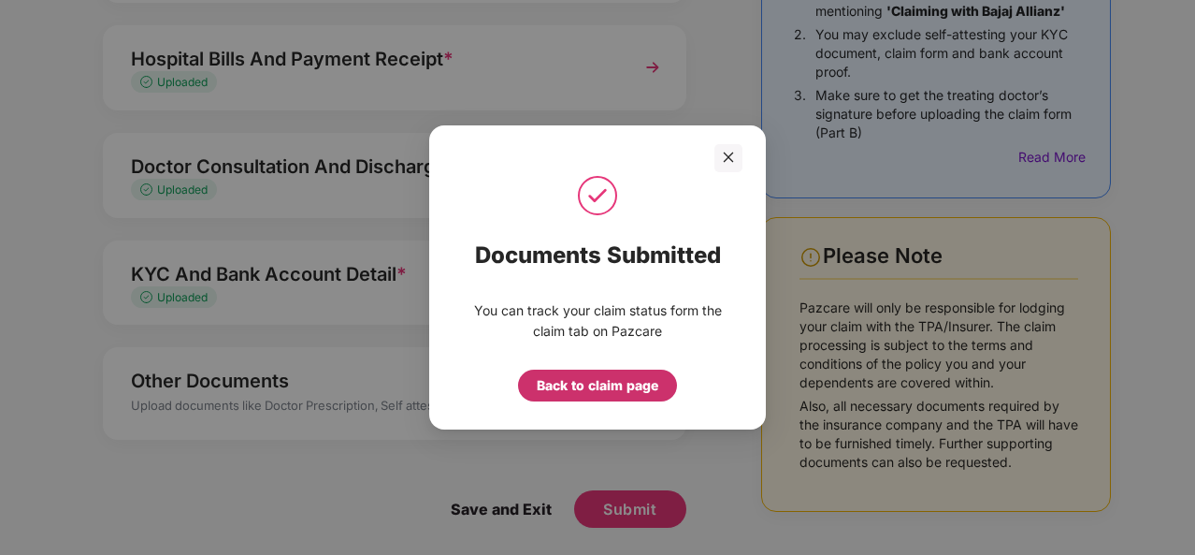
click at [602, 392] on div "Back to claim page" at bounding box center [598, 385] width 122 height 21
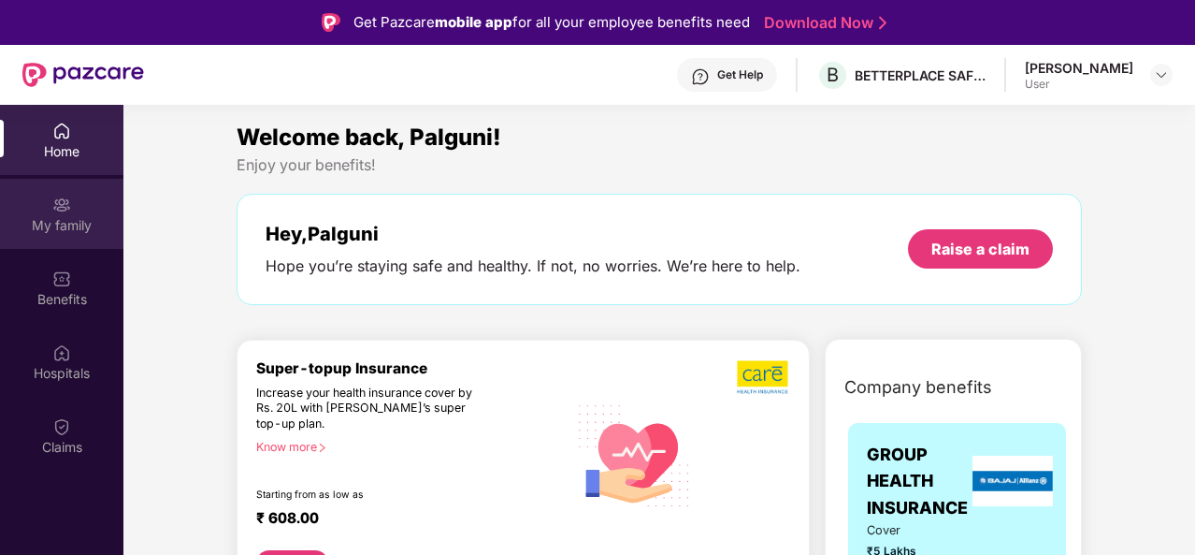
click at [79, 218] on div "My family" at bounding box center [61, 225] width 123 height 19
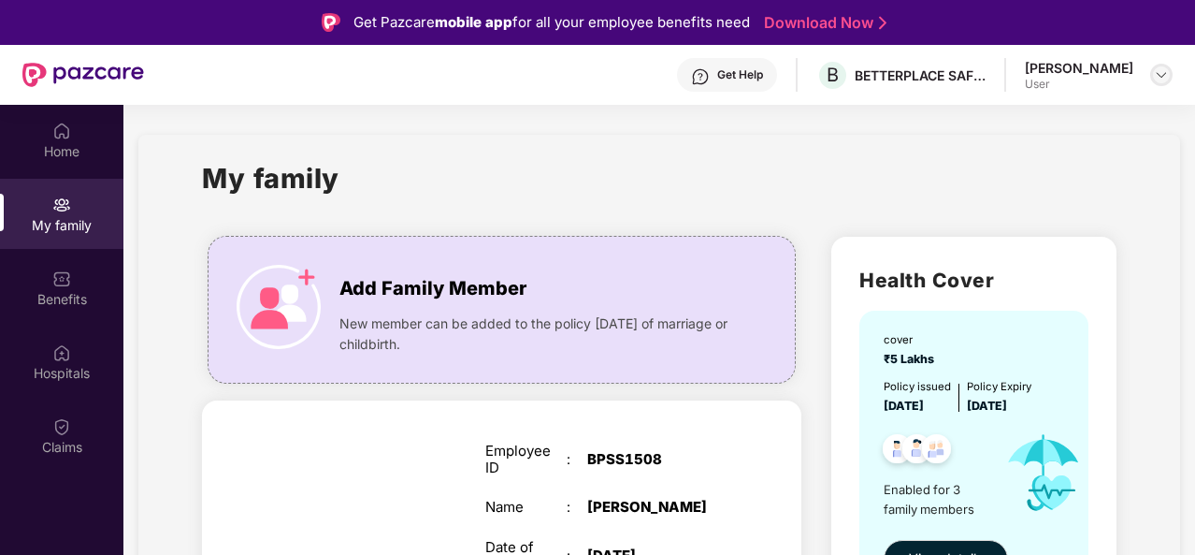
click at [1165, 65] on div at bounding box center [1161, 75] width 22 height 22
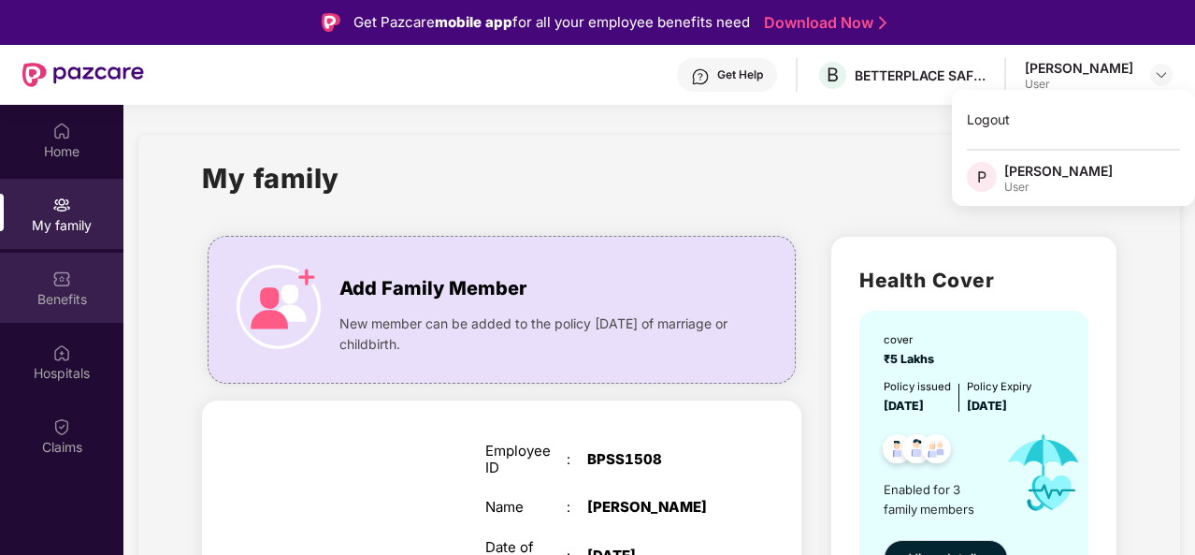
click at [64, 278] on img at bounding box center [61, 278] width 19 height 19
